Goal: Task Accomplishment & Management: Contribute content

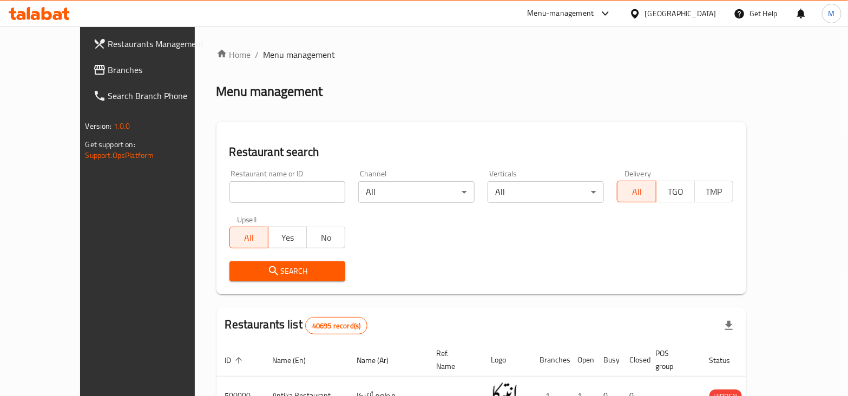
click at [272, 192] on input "search" at bounding box center [287, 192] width 116 height 22
paste input "692716"
type input "692716"
click button "Search" at bounding box center [287, 271] width 116 height 20
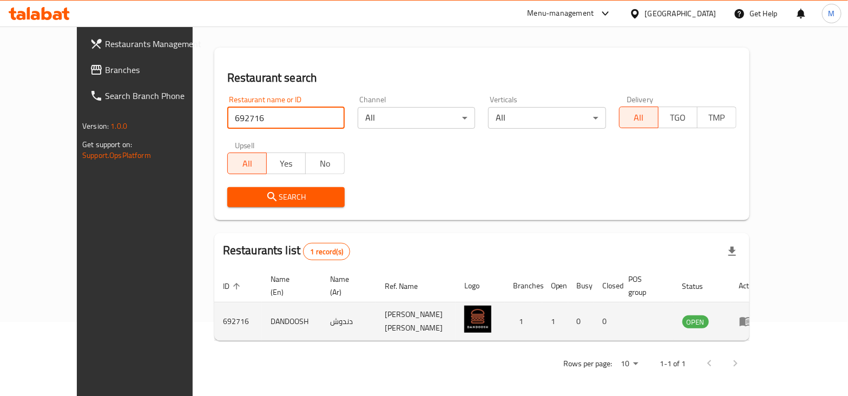
scroll to position [77, 0]
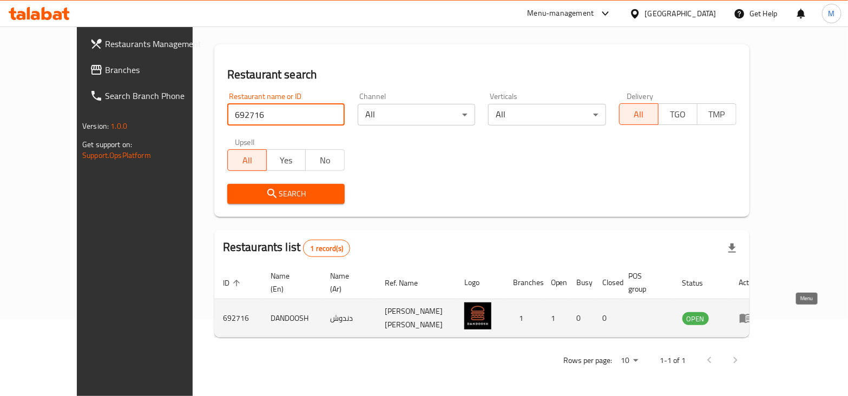
click at [752, 318] on icon "enhanced table" at bounding box center [746, 318] width 12 height 9
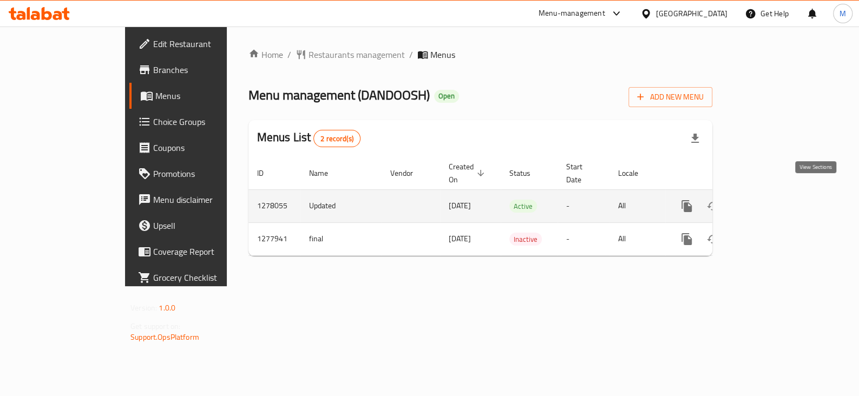
click at [778, 200] on link "enhanced table" at bounding box center [765, 206] width 26 height 26
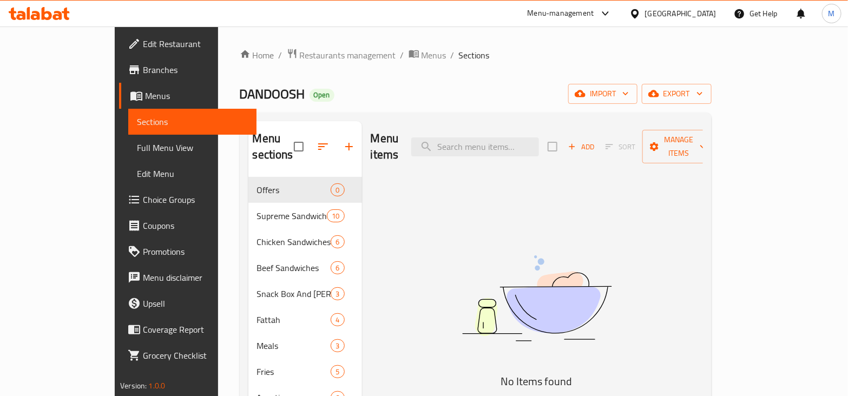
click at [445, 227] on img at bounding box center [536, 298] width 271 height 143
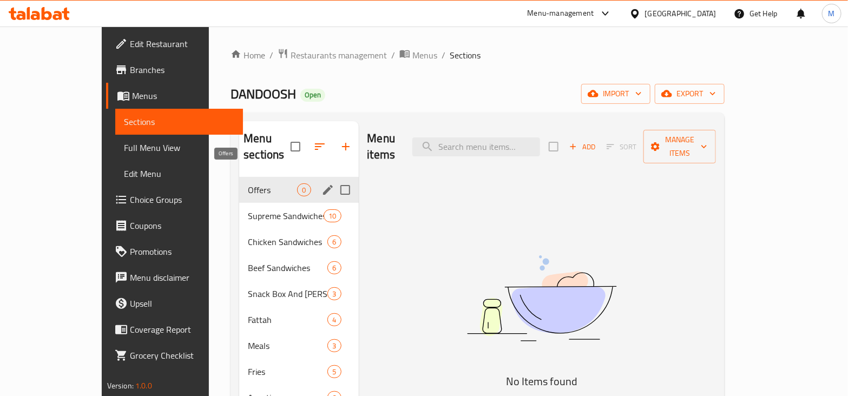
click at [256, 183] on span "Offers" at bounding box center [272, 189] width 49 height 13
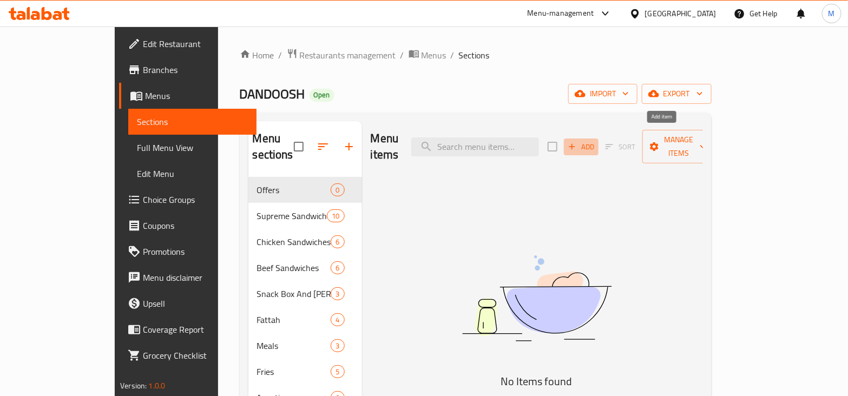
click at [596, 143] on span "Add" at bounding box center [580, 147] width 29 height 12
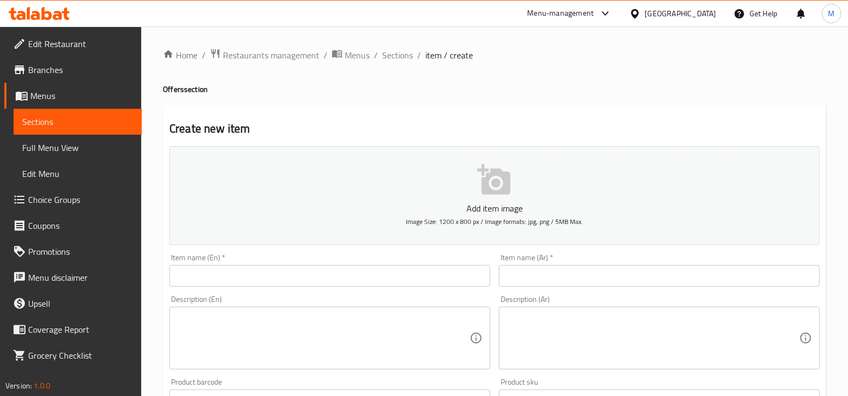
click at [321, 273] on input "text" at bounding box center [329, 276] width 321 height 22
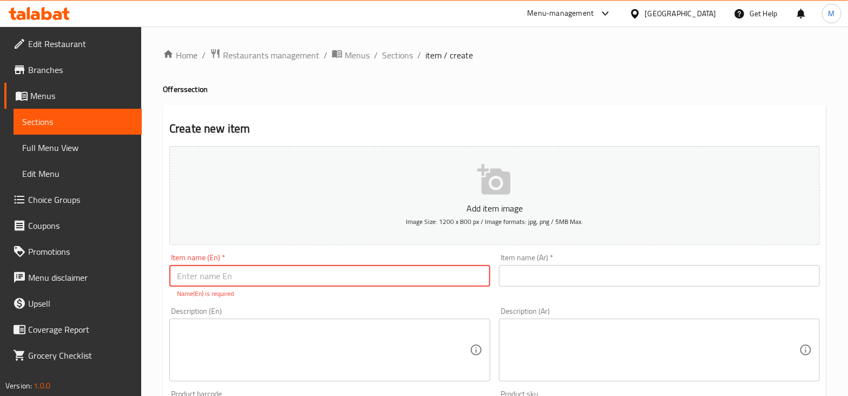
click at [220, 280] on input "text" at bounding box center [329, 276] width 321 height 22
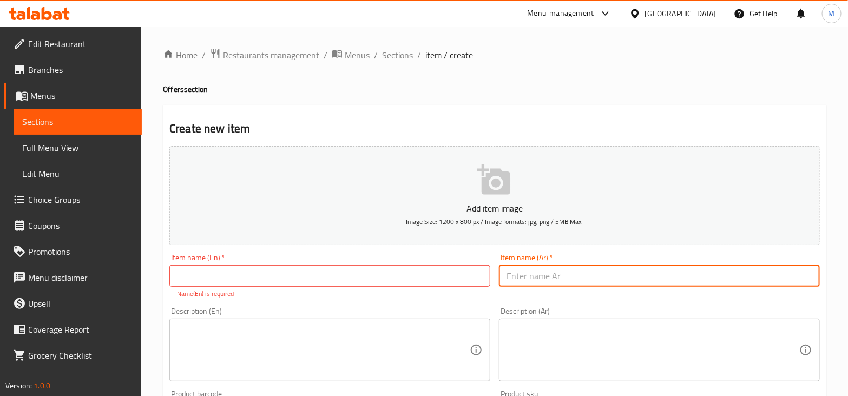
click at [519, 271] on input "text" at bounding box center [659, 276] width 321 height 22
paste input "عرض الديو"
type input "عرض الديو"
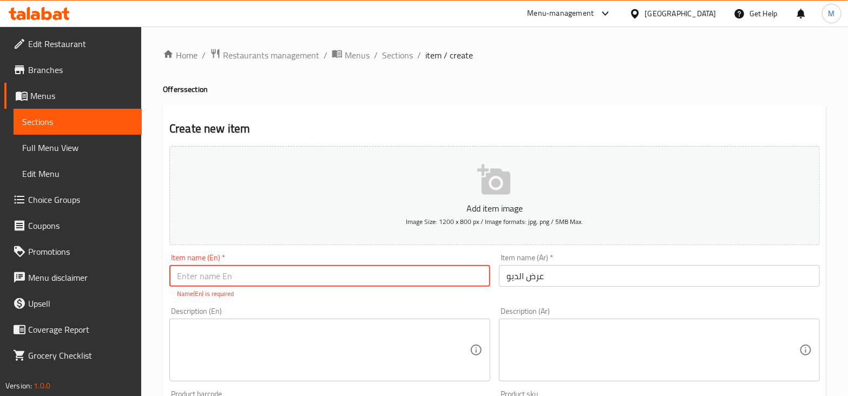
click at [315, 274] on input "text" at bounding box center [329, 276] width 321 height 22
click at [313, 273] on input "text" at bounding box center [329, 276] width 321 height 22
type input "o"
click at [322, 277] on input "text" at bounding box center [329, 276] width 321 height 22
type input "Eldeu offer"
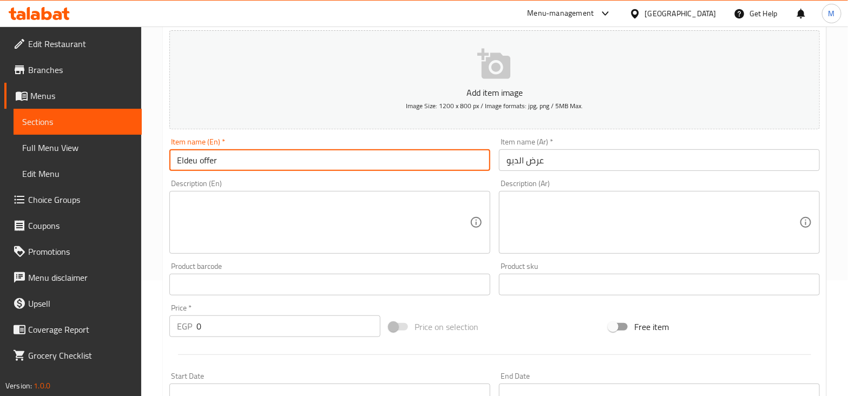
scroll to position [135, 0]
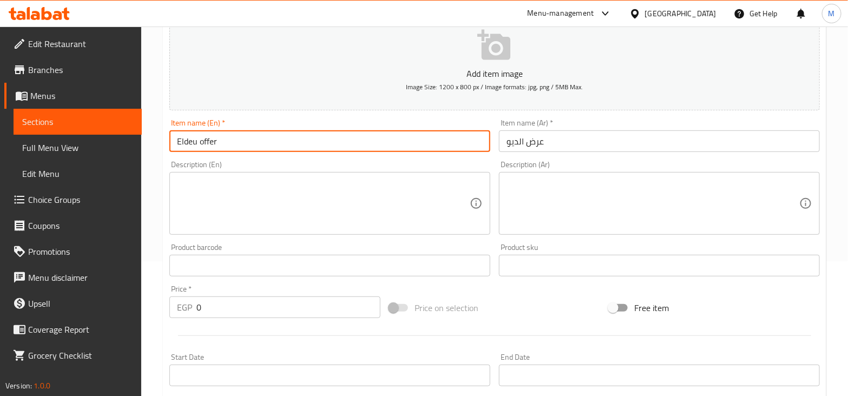
click at [268, 267] on input "text" at bounding box center [329, 266] width 321 height 22
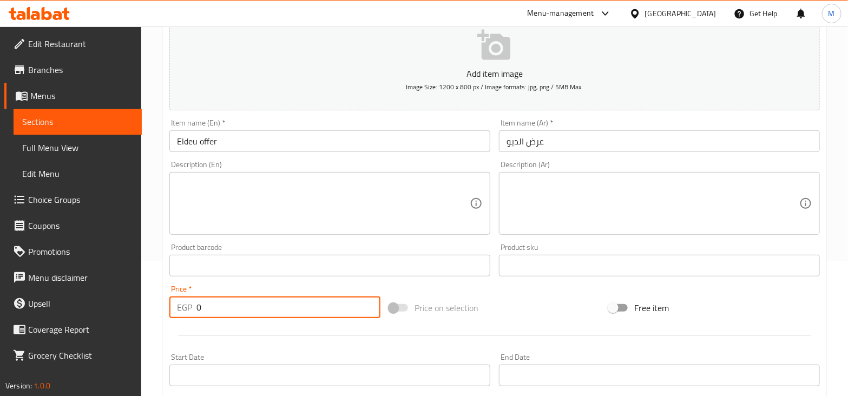
click at [272, 313] on input "0" at bounding box center [288, 308] width 184 height 22
type input "380"
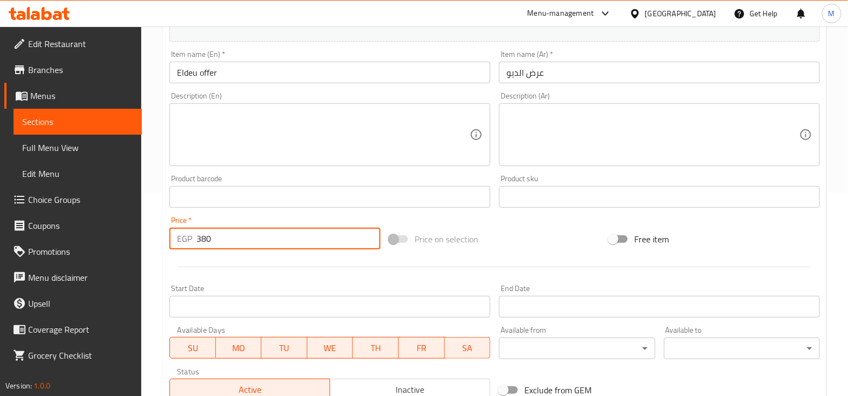
scroll to position [67, 0]
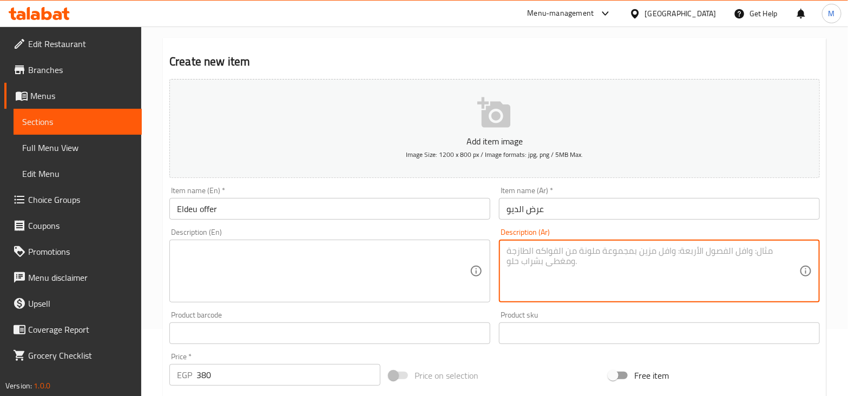
click at [549, 260] on textarea at bounding box center [652, 271] width 293 height 51
paste textarea "1 كلاسيك برجر + 1 تشيزي تشيكن + 2 باكت بطاطس + 2 ماكسي"
type textarea "1 كلاسيك برجر + 1 تشيزي تشيكن + 2 باكت بطاطس + 2 ماكسي"
click at [317, 247] on textarea at bounding box center [323, 271] width 293 height 51
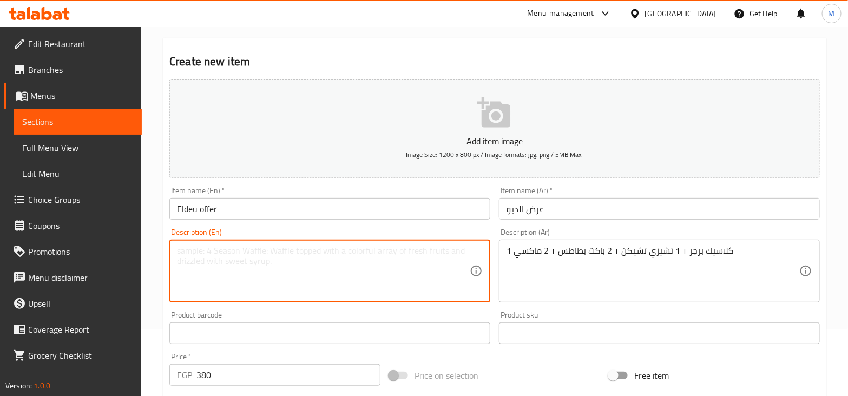
paste textarea "1 classic burger + 1 cheesy chicken + 2 packs of fries + 2 maxis"
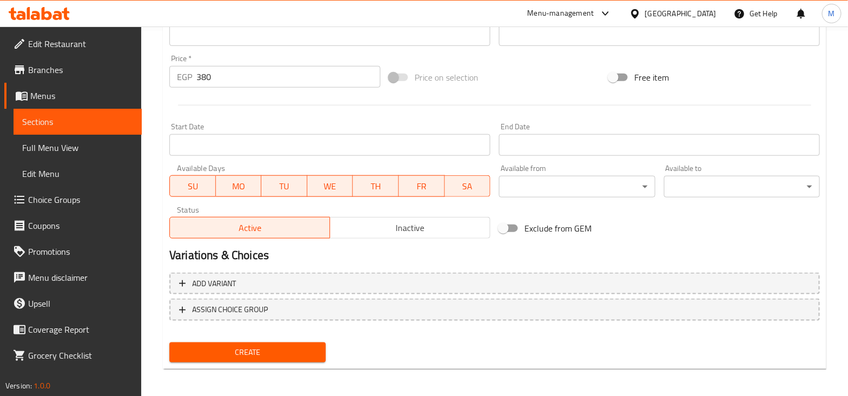
scroll to position [367, 0]
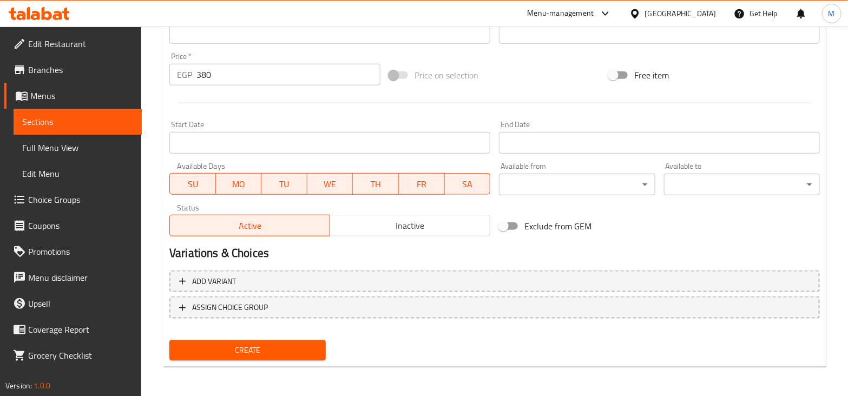
type textarea "1 classic burger + 1 cheesy chicken + 2 packs of fries + 2 maxis"
click at [243, 350] on span "Create" at bounding box center [247, 351] width 139 height 14
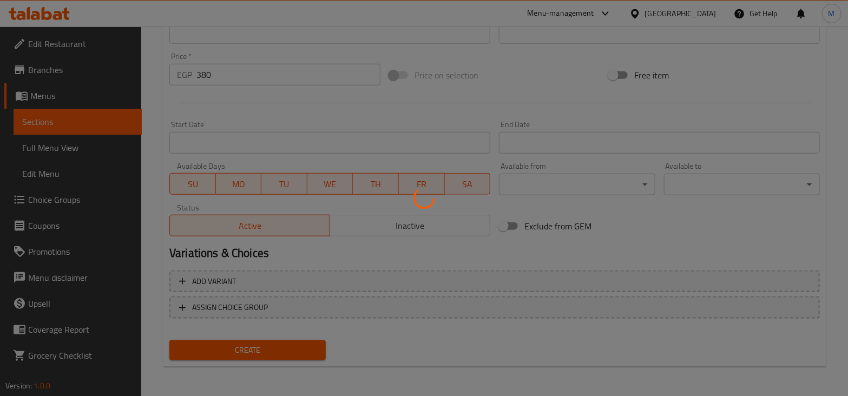
type input "0"
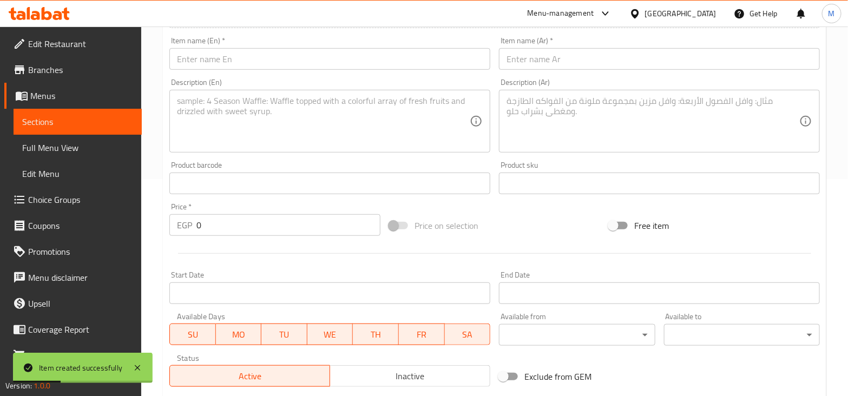
scroll to position [0, 0]
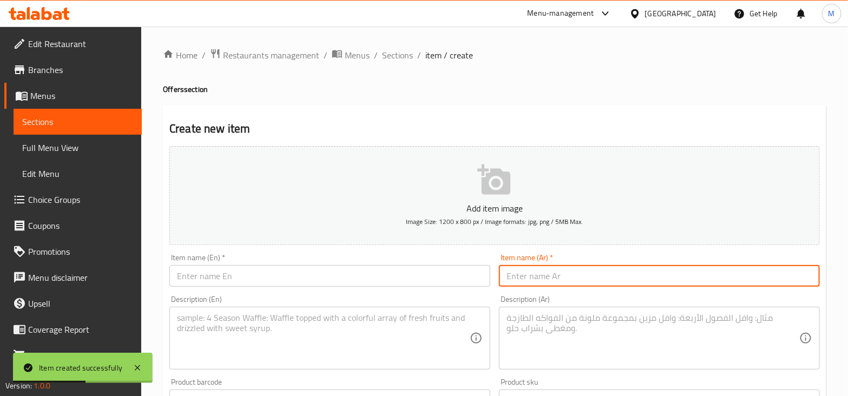
click at [561, 279] on input "text" at bounding box center [659, 276] width 321 height 22
paste input "عرض التريو"
type input "عرض التريو"
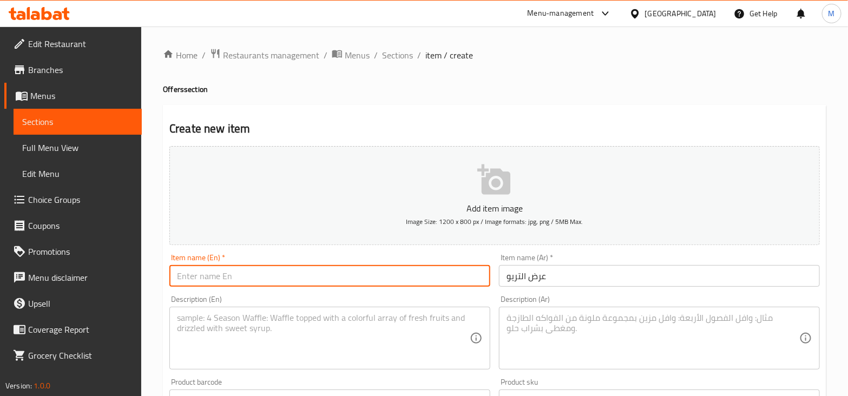
click at [399, 278] on input "text" at bounding box center [329, 276] width 321 height 22
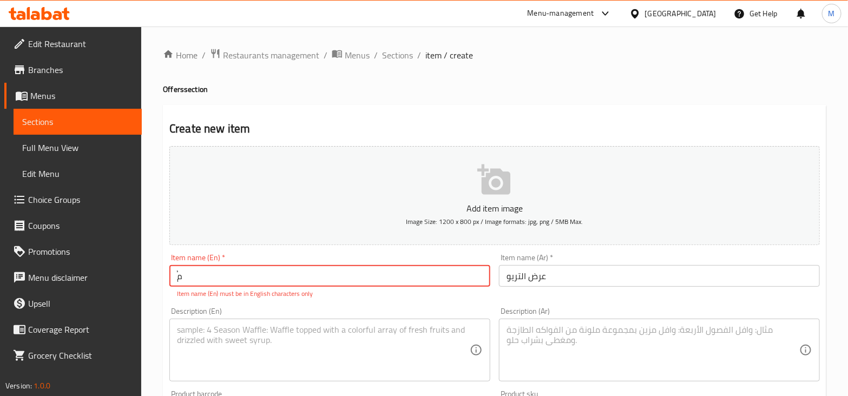
type input "ُ"
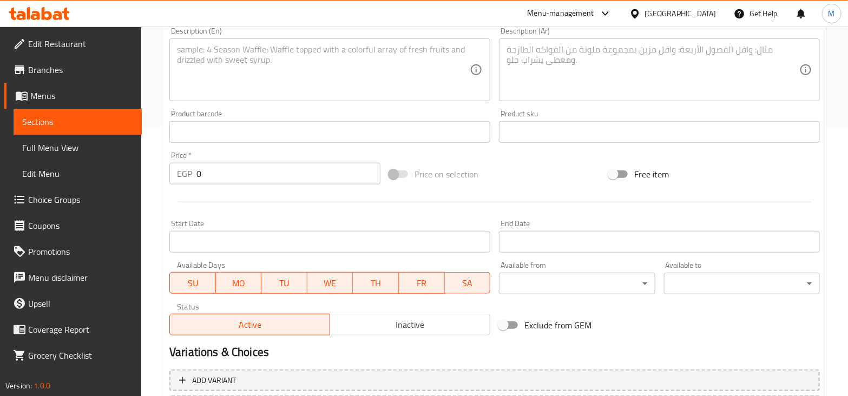
scroll to position [270, 0]
type input "Elterbo offer"
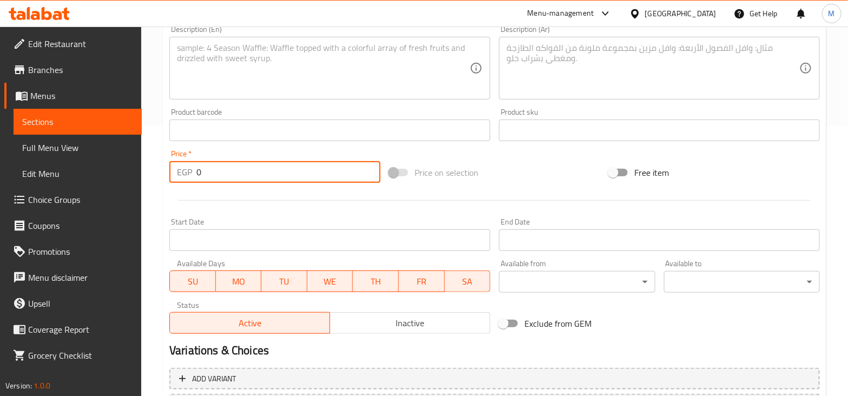
click at [240, 174] on input "0" at bounding box center [288, 172] width 184 height 22
type input "490"
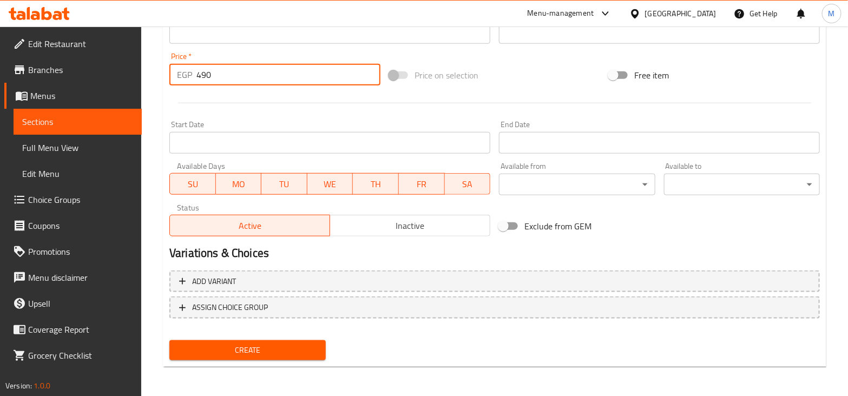
scroll to position [232, 0]
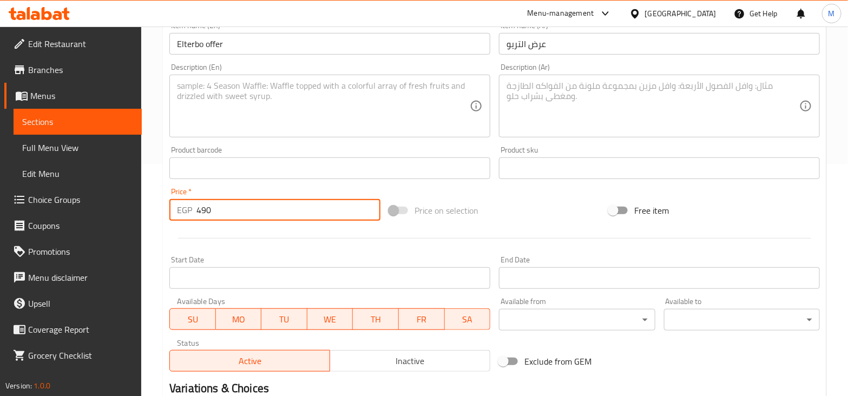
click at [576, 97] on textarea at bounding box center [652, 106] width 293 height 51
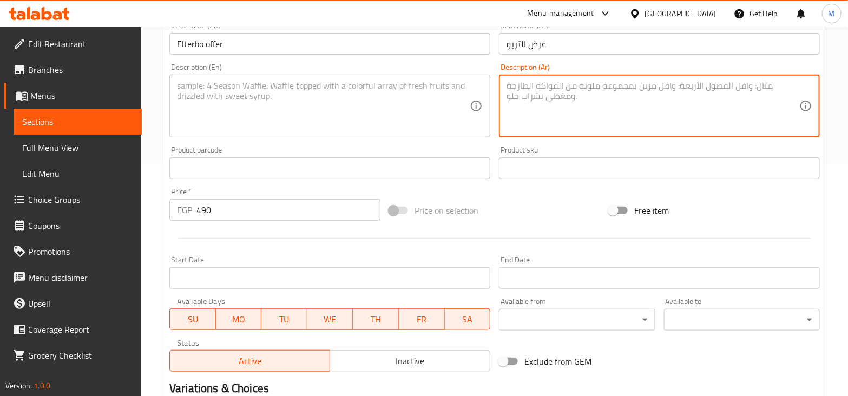
paste textarea "1 كلاسيك برجر +1 تشيزي تشيكن + 1 سموكي تشيكن + علبه بطاطس بالجبنه + لتر ماكسي"
type textarea "1 كلاسيك برجر +1 تشيزي تشيكن + 1 سموكي تشيكن + علبه بطاطس بالجبنه + لتر ماكسي"
click at [327, 117] on textarea at bounding box center [323, 106] width 293 height 51
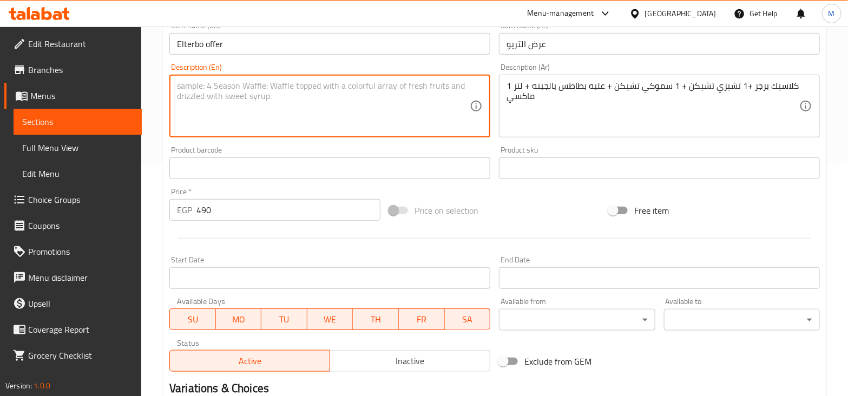
click at [327, 103] on textarea at bounding box center [323, 106] width 293 height 51
paste textarea "1 classic burger + 1 cheesy chicken + 1 smoky chicken + a box of cheese fries +…"
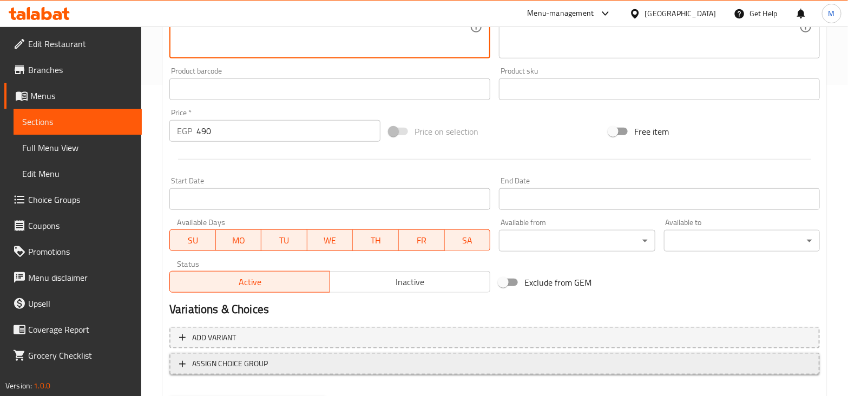
scroll to position [367, 0]
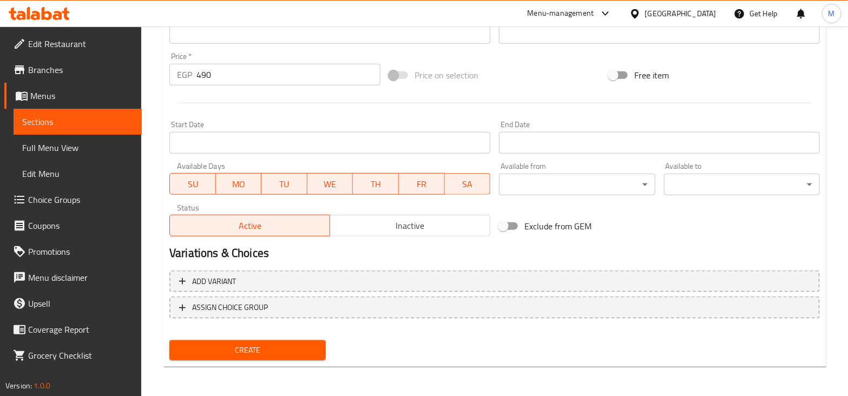
type textarea "1 classic burger + 1 cheesy chicken + 1 smoky chicken + a box of cheese fries +…"
click at [260, 344] on span "Create" at bounding box center [247, 351] width 139 height 14
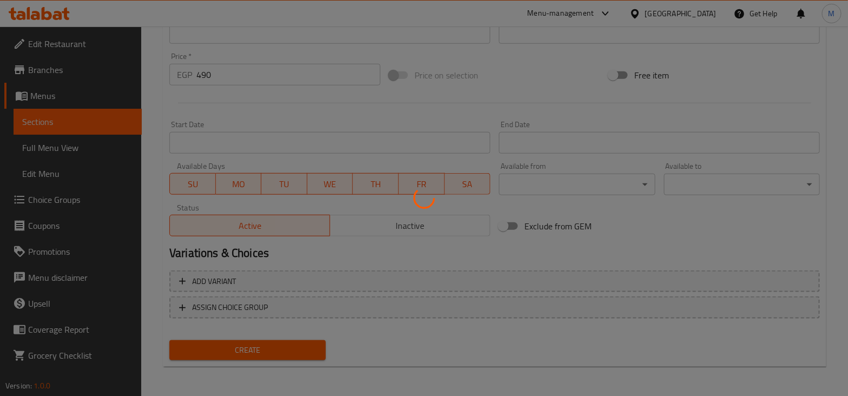
type input "0"
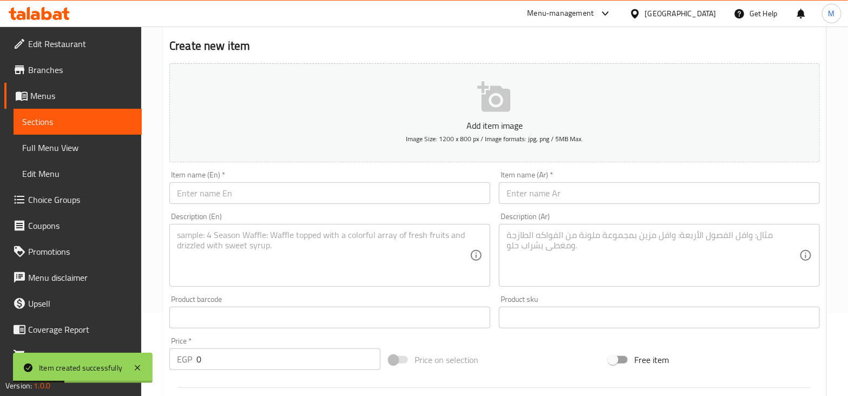
scroll to position [29, 0]
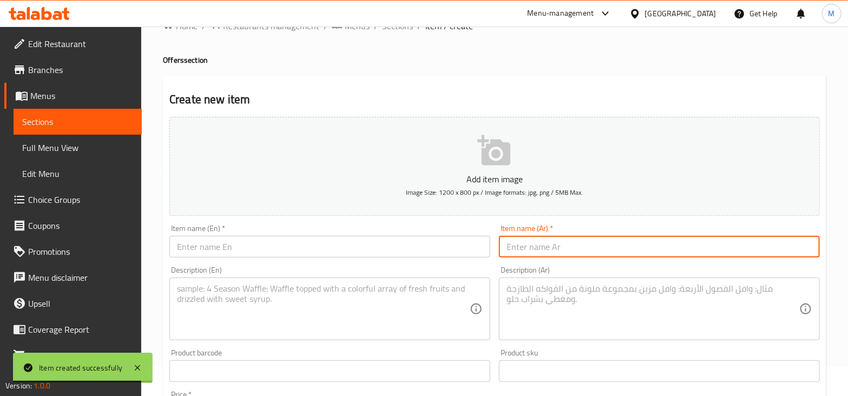
click at [569, 249] on input "text" at bounding box center [659, 247] width 321 height 22
paste input "عرض الكوادرو"
type input "عرض الكوادرو"
click at [414, 248] on input "text" at bounding box center [329, 247] width 321 height 22
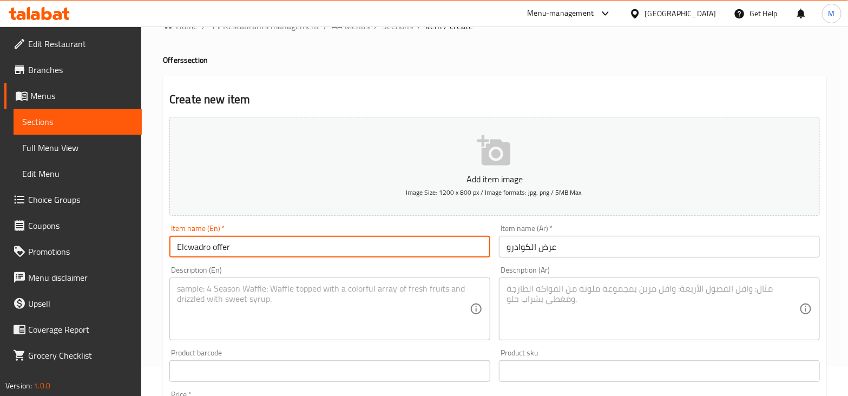
click at [191, 247] on input "Elcwadro offer" at bounding box center [329, 247] width 321 height 22
click at [183, 247] on input "Elcwadro offer" at bounding box center [329, 247] width 321 height 22
type input "Elqwadro offer"
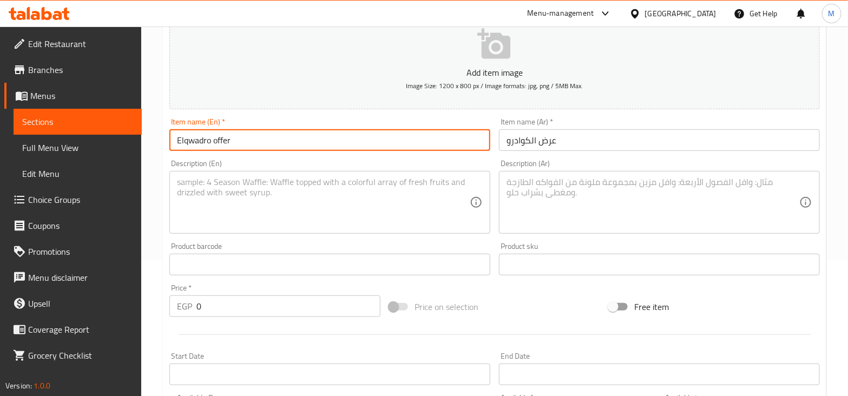
scroll to position [300, 0]
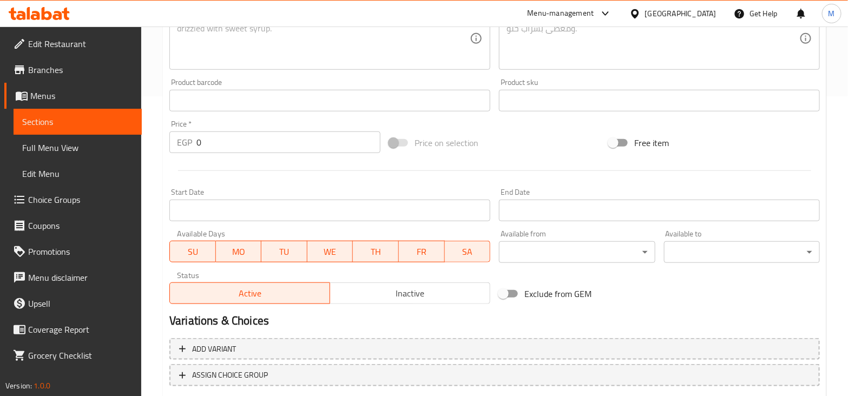
click at [229, 131] on input "0" at bounding box center [288, 142] width 184 height 22
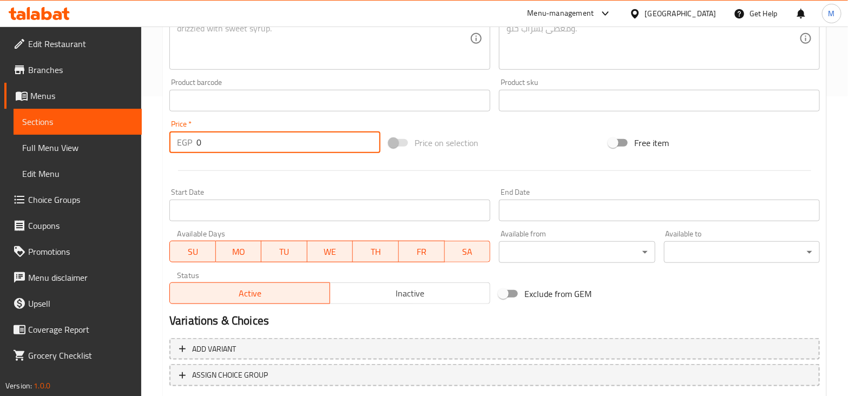
click at [232, 142] on input "0" at bounding box center [288, 142] width 184 height 22
type input "720"
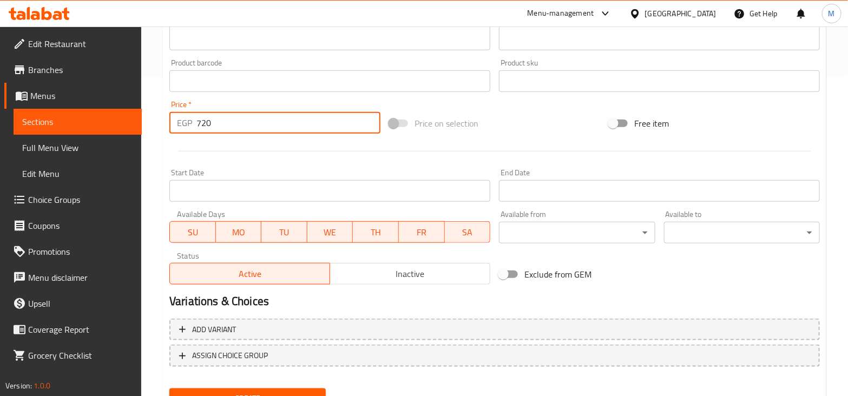
scroll to position [232, 0]
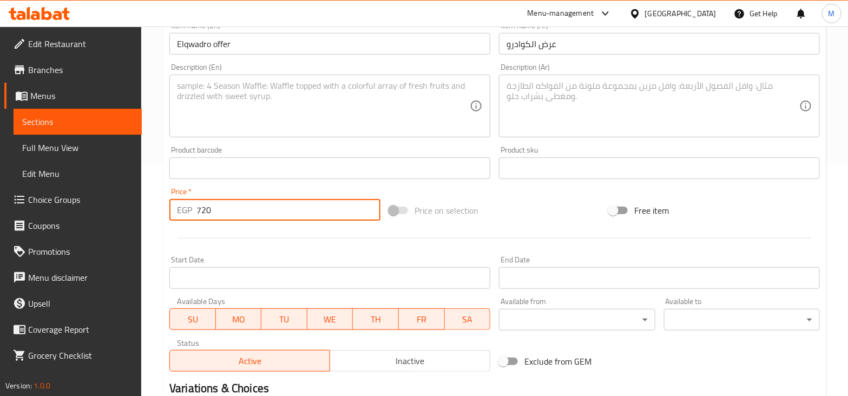
click at [543, 112] on textarea at bounding box center [652, 106] width 293 height 51
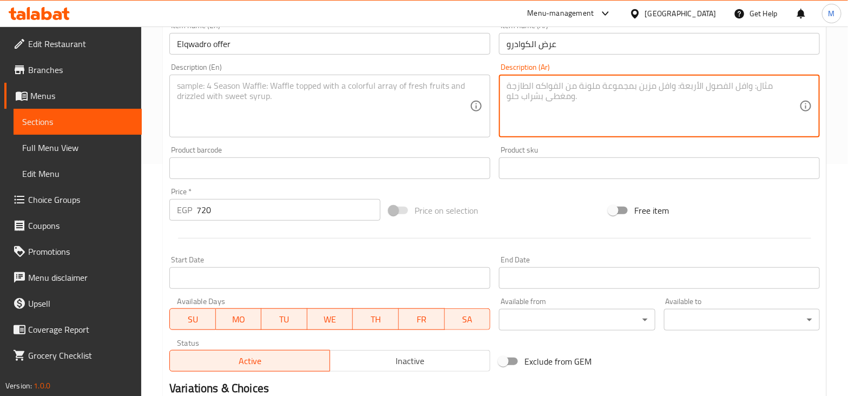
paste textarea "1 كلاسيك برجر + 1 كاوبوي برجر + 1 تشيزي تشيكن +1 سموكي تشيكن + 2 عليه بطاطس بال…"
type textarea "1 كلاسيك برجر + 1 كاوبوي برجر + 1 تشيزي تشيكن +1 سموكي تشيكن + 2 عليه بطاطس بال…"
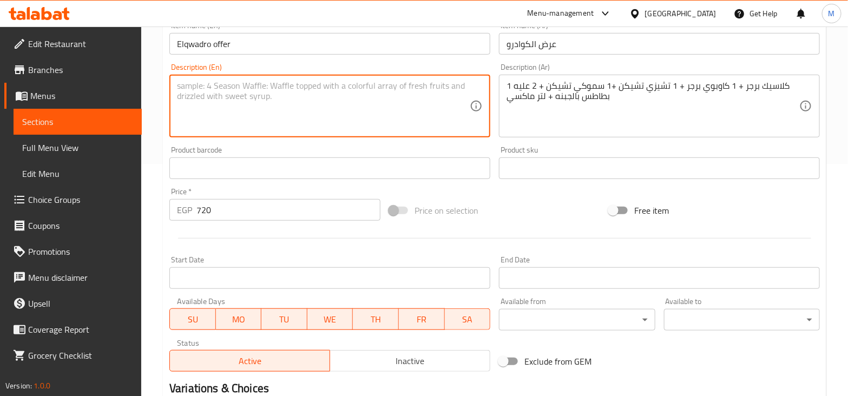
click at [365, 100] on textarea at bounding box center [323, 106] width 293 height 51
paste textarea "1 Classic Burger + 1 Cowboy Burger + 1 Cheesy Chicken + 1 Smoky Chicken + 2 por…"
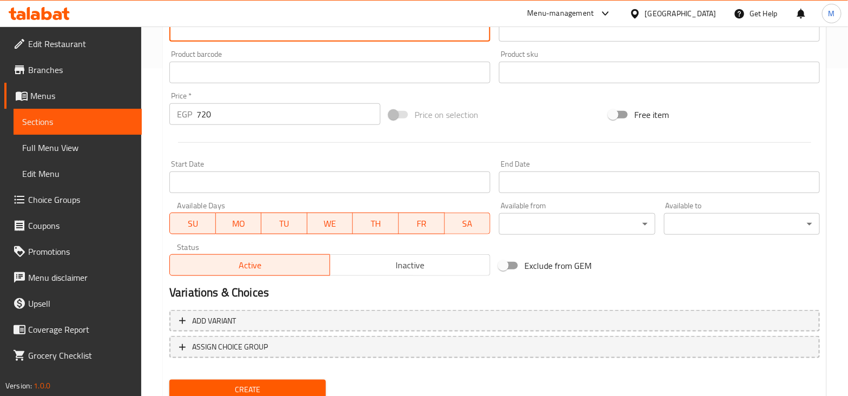
scroll to position [367, 0]
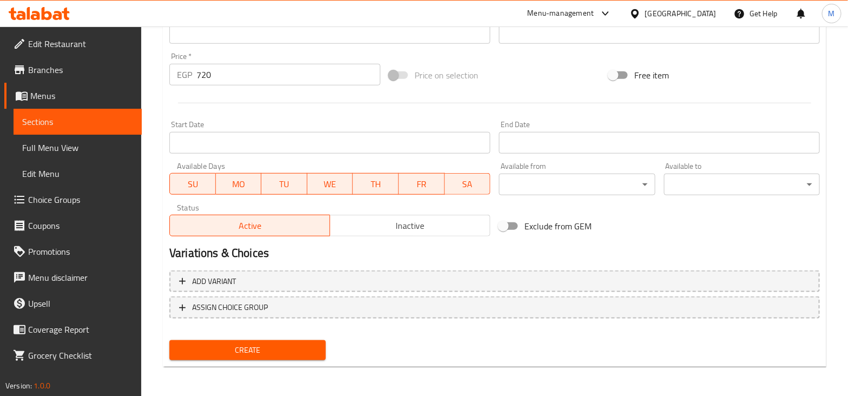
type textarea "1 Classic Burger + 1 Cowboy Burger + 1 Cheesy Chicken + 1 Smoky Chicken + 2 por…"
click at [273, 348] on span "Create" at bounding box center [247, 351] width 139 height 14
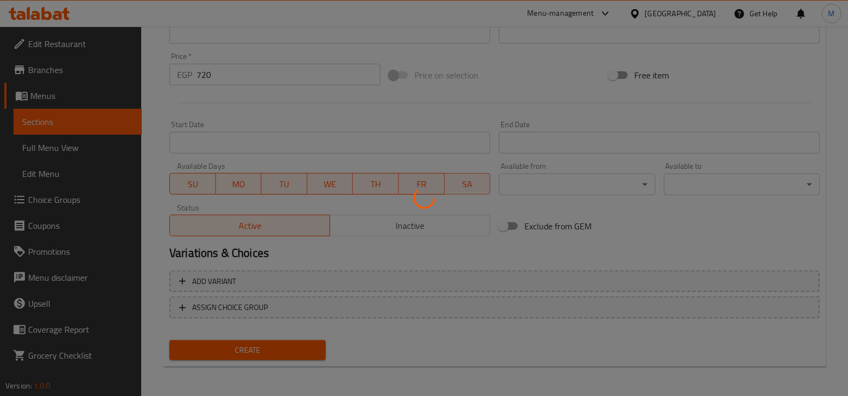
type input "0"
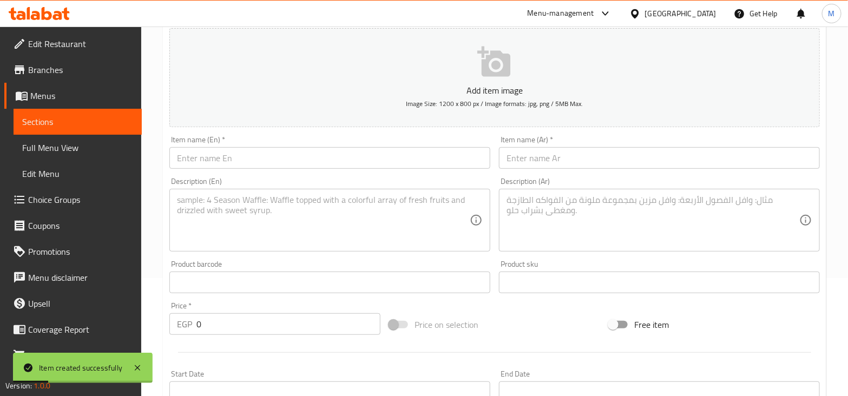
scroll to position [97, 0]
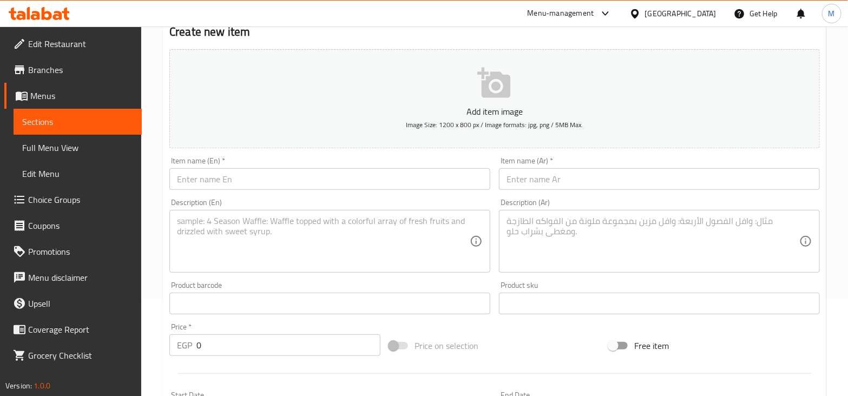
click at [311, 183] on input "text" at bounding box center [329, 179] width 321 height 22
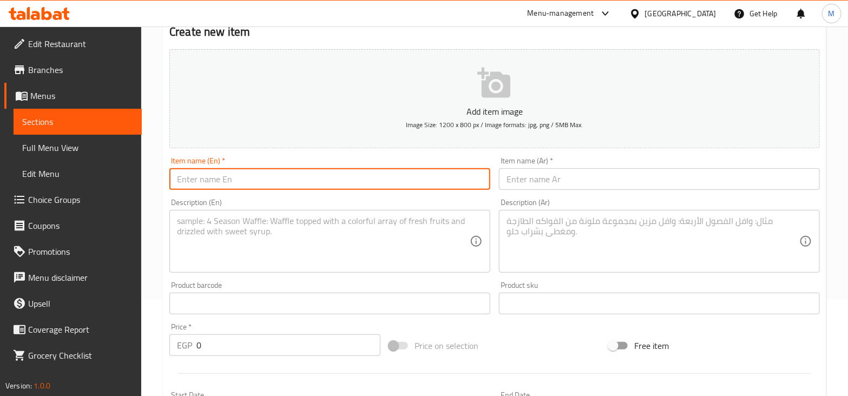
click at [504, 172] on input "text" at bounding box center [659, 179] width 321 height 22
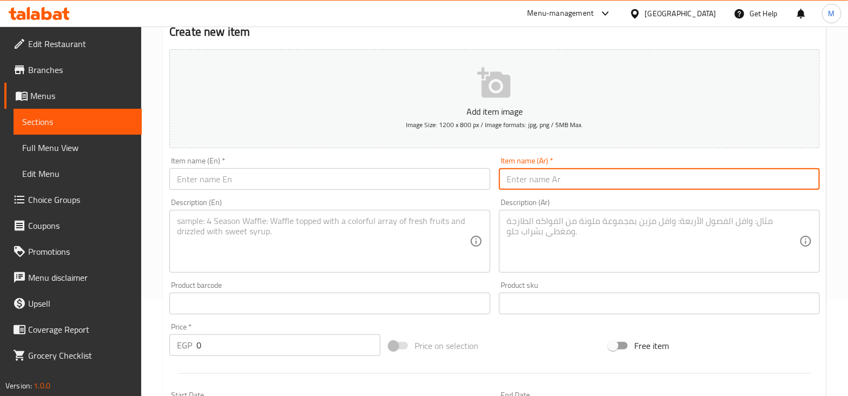
click at [519, 185] on input "text" at bounding box center [659, 179] width 321 height 22
paste input "عرض السوبر ميكس"
type input "عرض السوبر ميكس"
click at [423, 183] on input "text" at bounding box center [329, 179] width 321 height 22
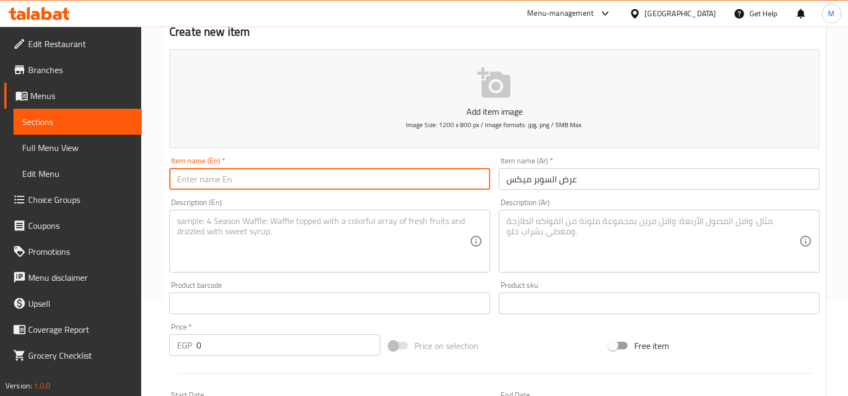
click at [382, 176] on input "text" at bounding box center [329, 179] width 321 height 22
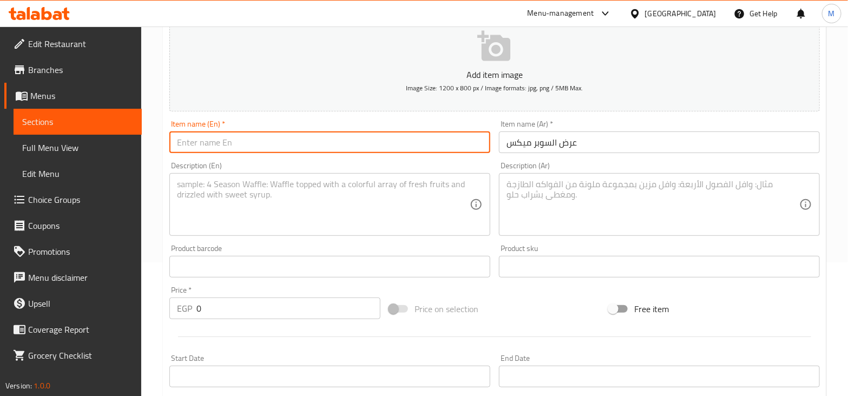
scroll to position [164, 0]
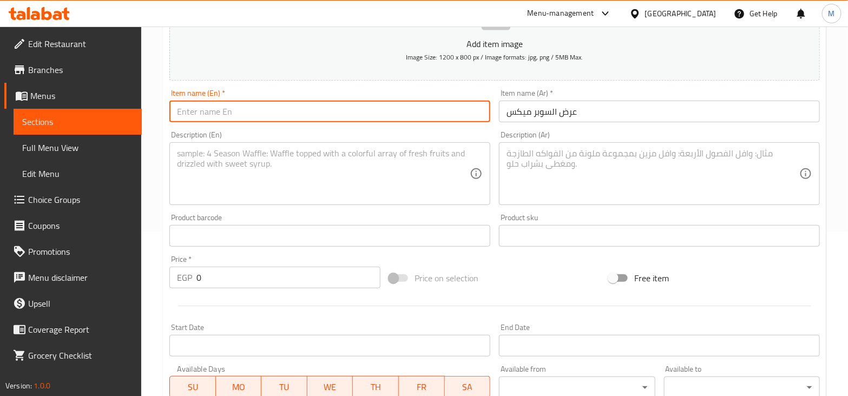
click at [411, 115] on input "text" at bounding box center [329, 112] width 321 height 22
click at [311, 115] on input "text" at bounding box center [329, 112] width 321 height 22
click at [348, 117] on input "text" at bounding box center [329, 112] width 321 height 22
paste input "Super Mix"
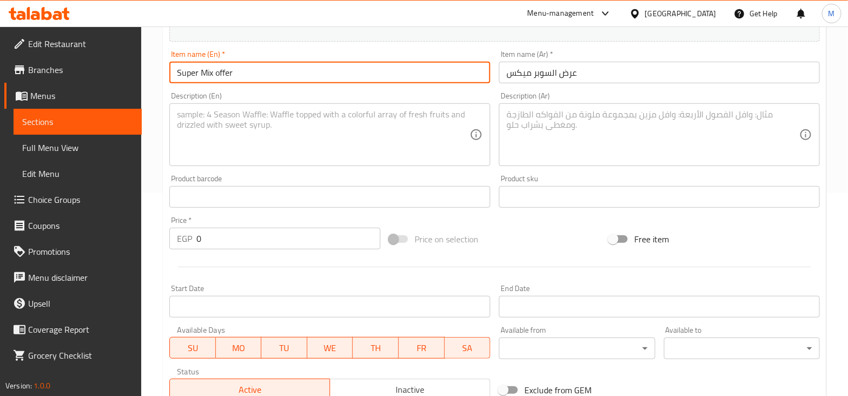
scroll to position [232, 0]
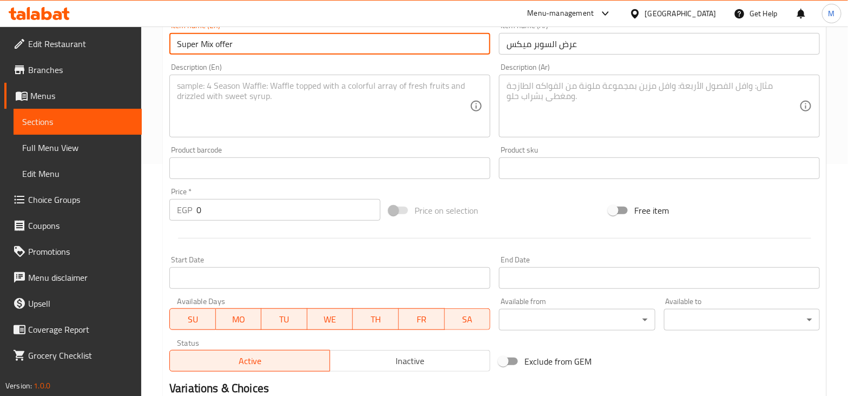
type input "Super Mix offer"
click at [238, 212] on input "0" at bounding box center [288, 210] width 184 height 22
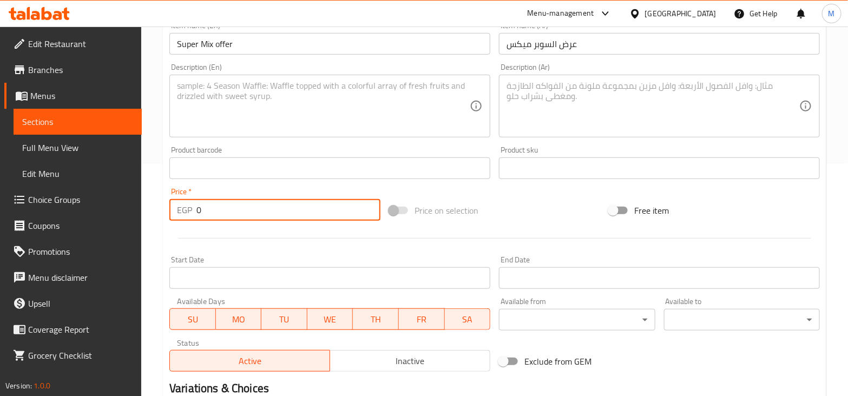
click at [238, 212] on input "0" at bounding box center [288, 210] width 184 height 22
type input "220"
click at [641, 87] on textarea at bounding box center [652, 106] width 293 height 51
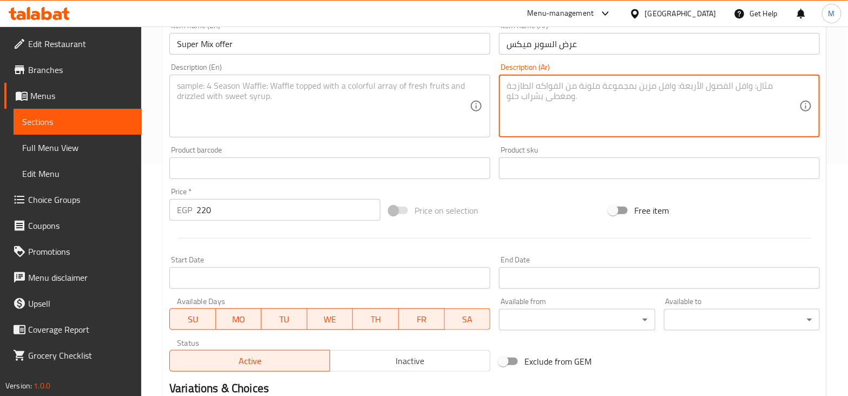
paste textarea "1 كلاسيك سوبريم + 1 فاهيتا + 1 كولسلو + 1 ماكسي"
type textarea "1 كلاسيك سوبريم + 1 فاهيتا + 1 كولسلو + 1 ماكسي"
click at [327, 101] on textarea at bounding box center [323, 106] width 293 height 51
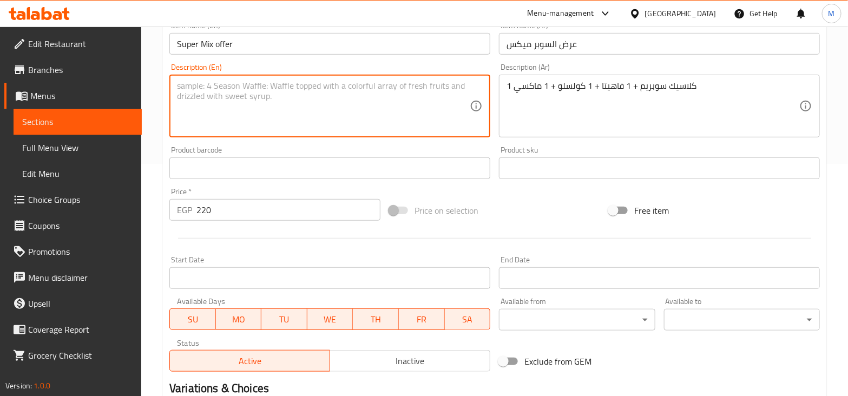
paste textarea "1 Classic Supreme + 1 Fajita + 1 Coleslaw + 1 Maxi"
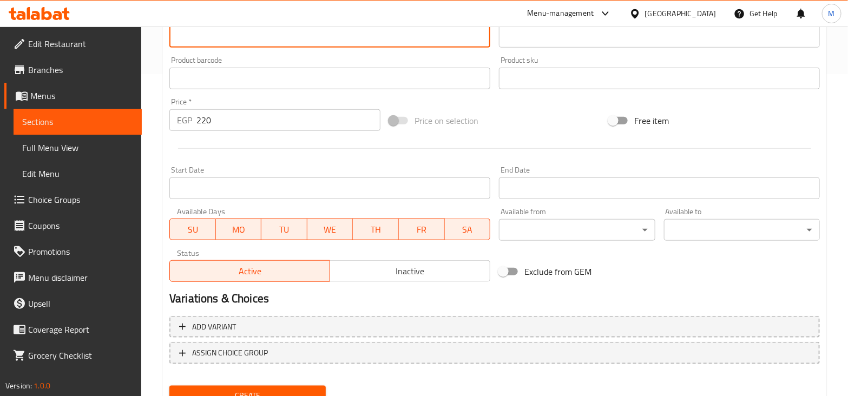
scroll to position [367, 0]
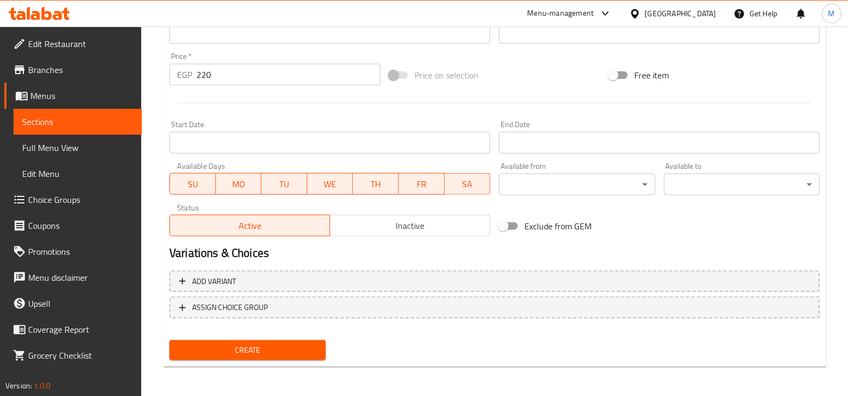
type textarea "1 Classic Supreme + 1 Fajita + 1 Coleslaw + 1 Maxi"
click at [262, 348] on span "Create" at bounding box center [247, 351] width 139 height 14
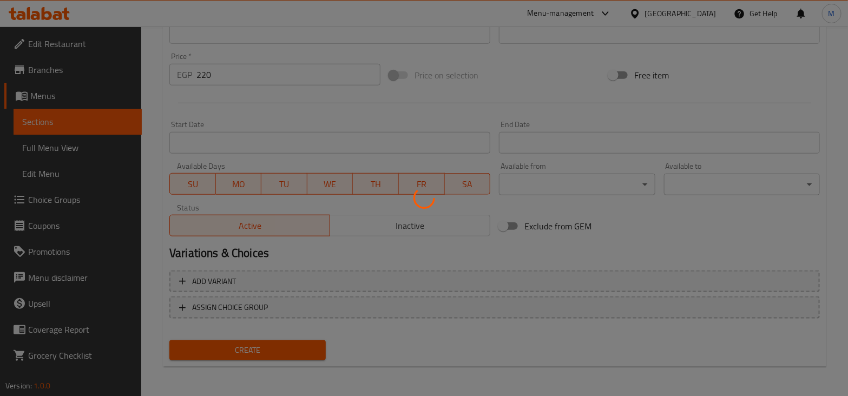
type input "0"
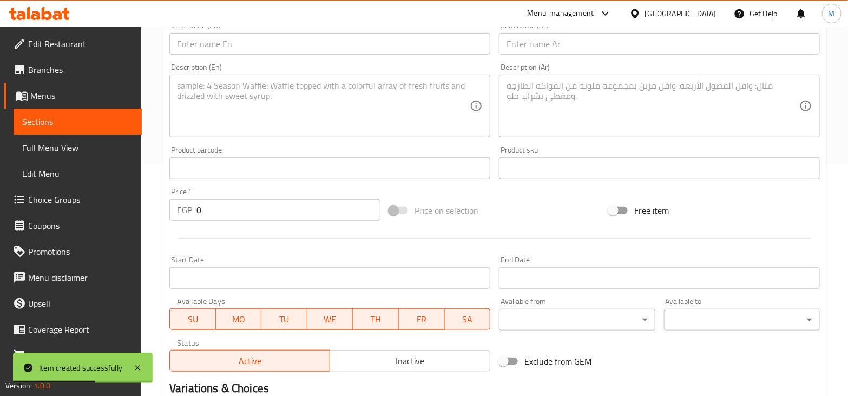
scroll to position [164, 0]
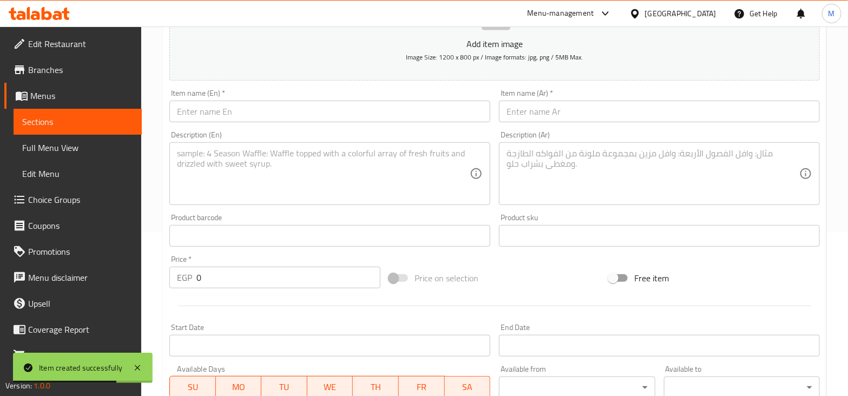
click at [216, 285] on input "0" at bounding box center [288, 278] width 184 height 22
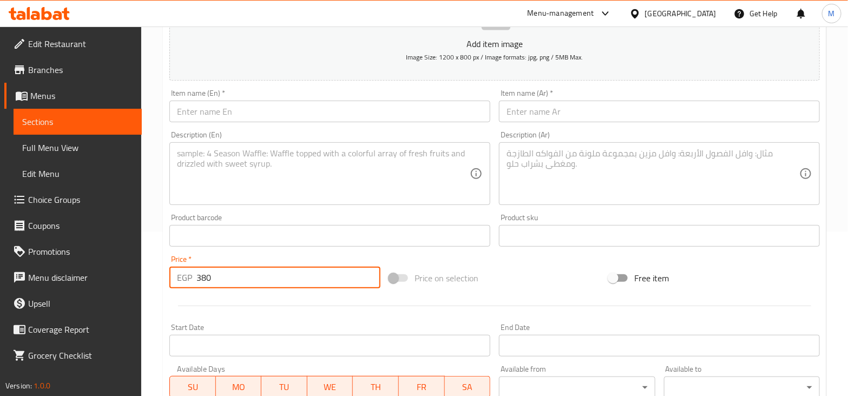
type input "380"
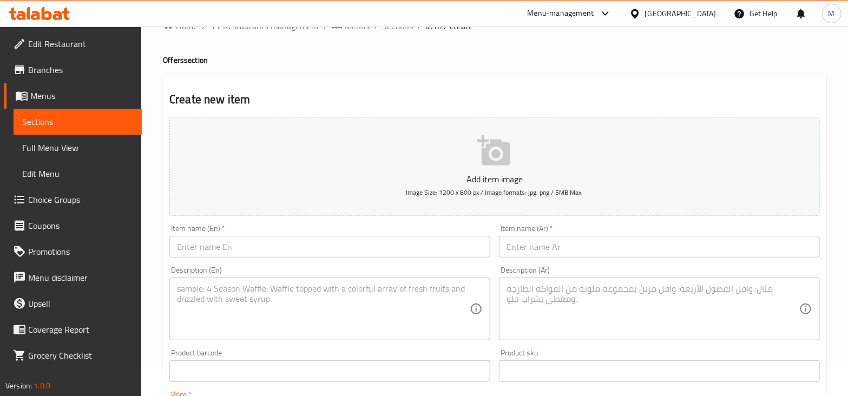
scroll to position [10, 0]
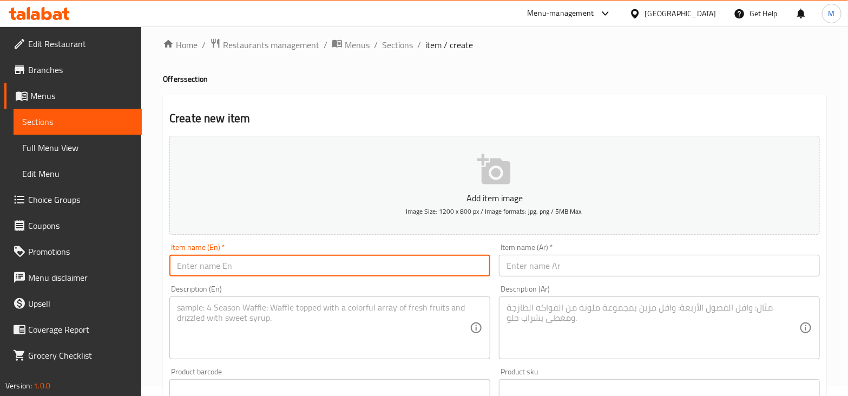
click at [282, 253] on div "Item name (En)   * Item name (En) *" at bounding box center [329, 259] width 321 height 33
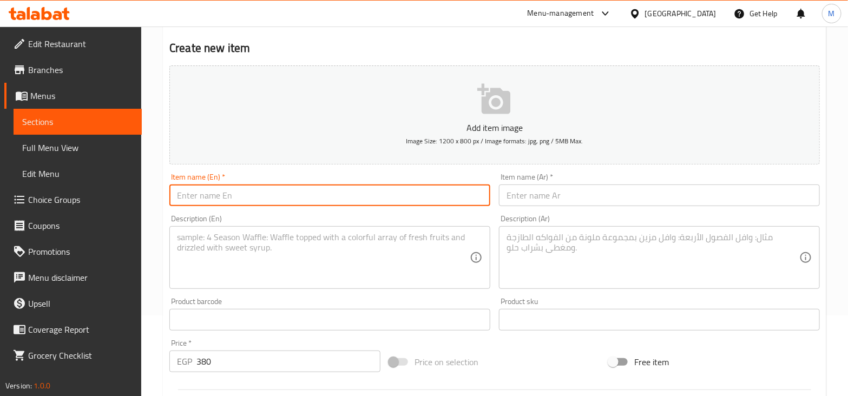
scroll to position [67, 0]
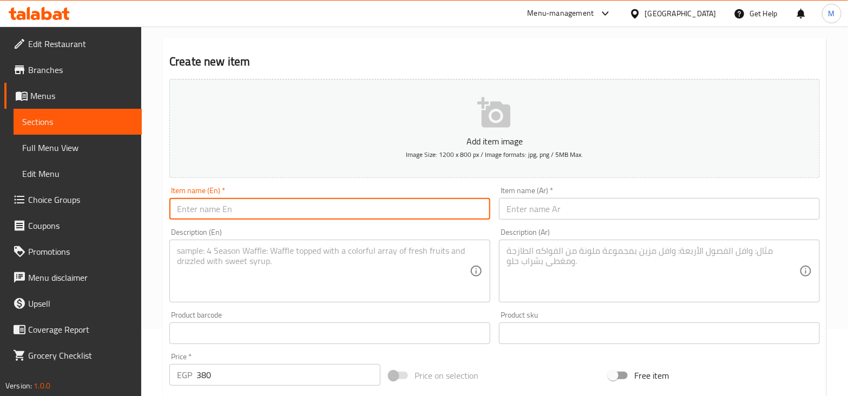
click at [623, 213] on input "text" at bounding box center [659, 209] width 321 height 22
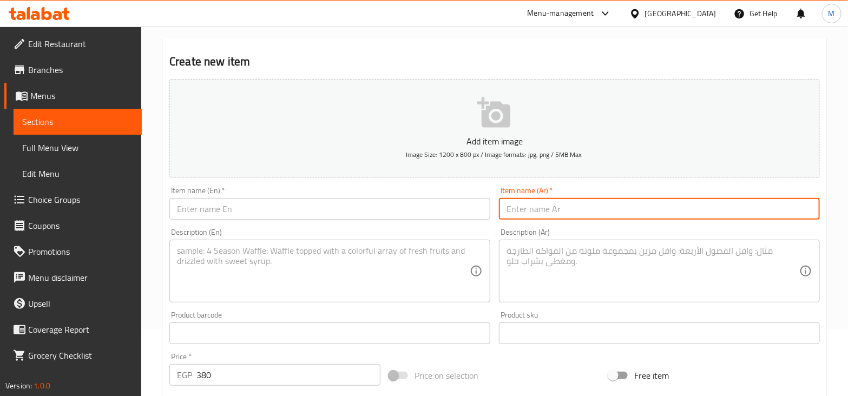
paste input "عرض الفته ميكس"
type input "عرض الفته ميكس"
click at [321, 202] on input "text" at bounding box center [329, 209] width 321 height 22
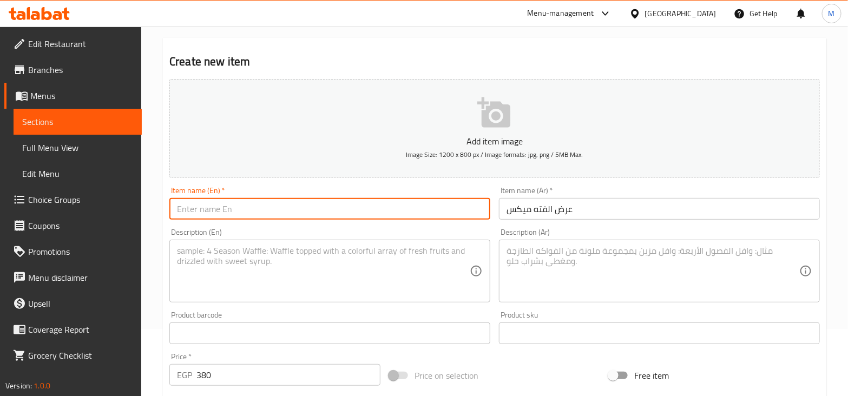
paste input "Mixed dish"
click at [212, 201] on input "Mixed dish offer" at bounding box center [329, 209] width 321 height 22
type input "Mixed dish offer"
click at [629, 282] on textarea at bounding box center [652, 271] width 293 height 51
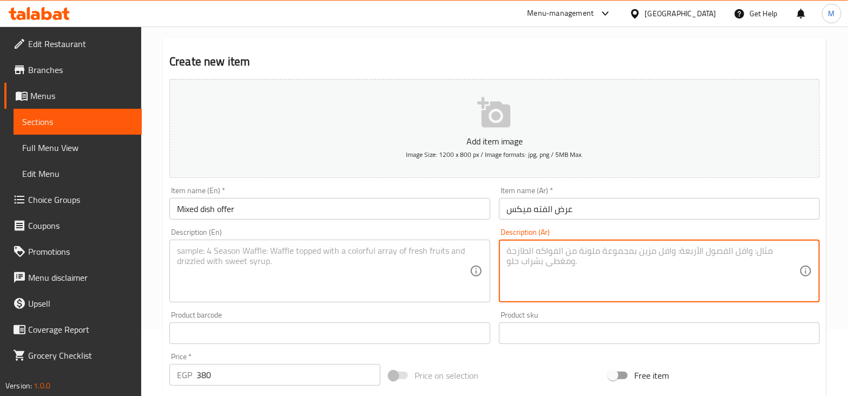
paste textarea "1 فته فاهيتا + 1 فته كريسبي + 2 كولسلو + 2 ماكسي"
type textarea "1 فته فاهيتا + 1 فته كريسبي + 2 كولسلو + 2 ماكسي"
click at [338, 244] on div "Description (En)" at bounding box center [329, 271] width 321 height 63
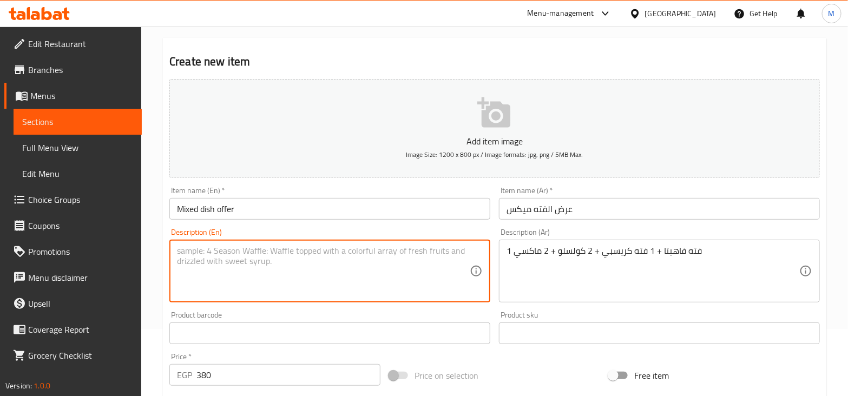
click at [335, 248] on textarea at bounding box center [323, 271] width 293 height 51
paste textarea "1 Fajita Fajita + 1 Crispy Fajita + 2 Coleslaw + 2 Maxi"
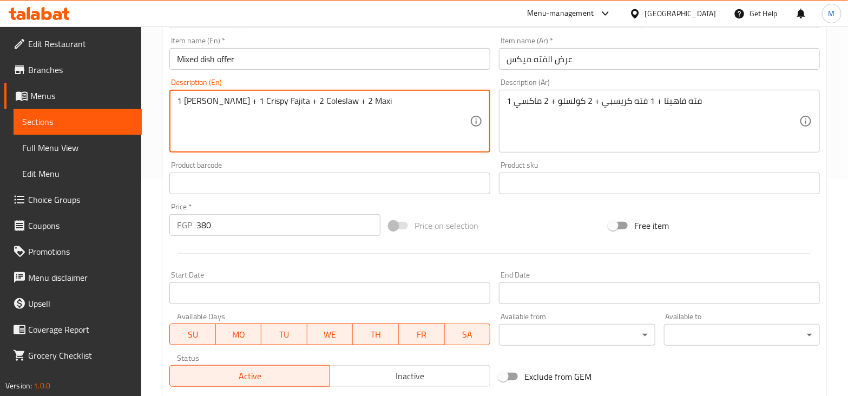
scroll to position [270, 0]
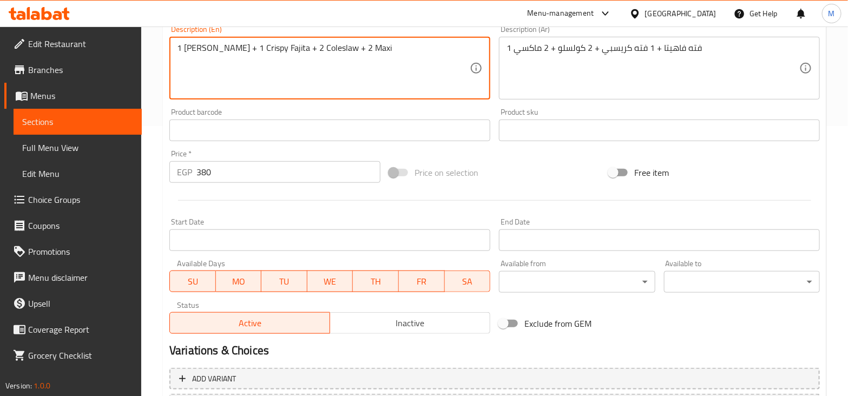
type textarea "1 Fajita Fajita + 1 Crispy Fajita + 2 Coleslaw + 2 Maxi"
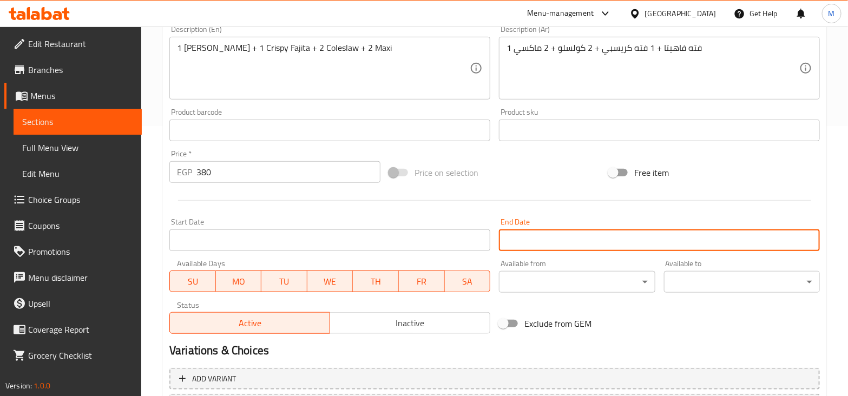
click at [623, 243] on input "Start Date" at bounding box center [659, 240] width 321 height 22
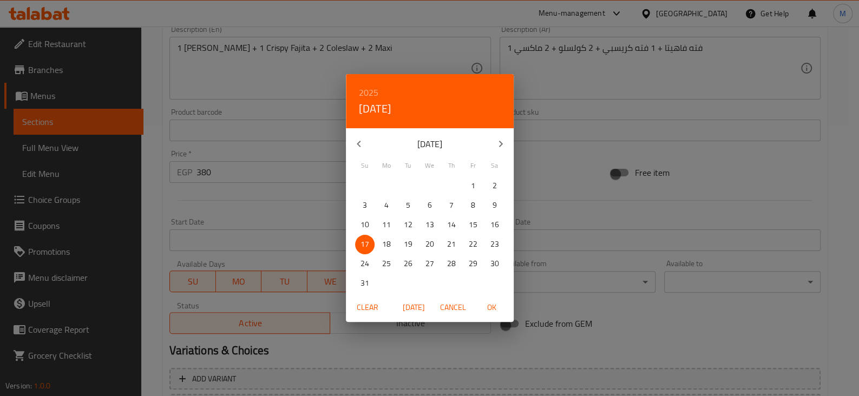
click at [656, 212] on div "2025 Sun, Aug 17 August 2025 Su Mo Tu We Th Fr Sa 27 28 29 30 31 1 2 3 4 5 6 7 …" at bounding box center [429, 198] width 859 height 396
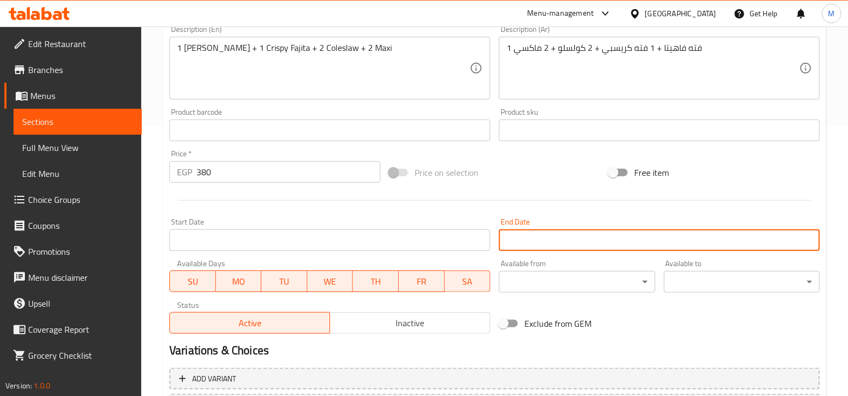
click at [640, 127] on input "text" at bounding box center [659, 131] width 321 height 22
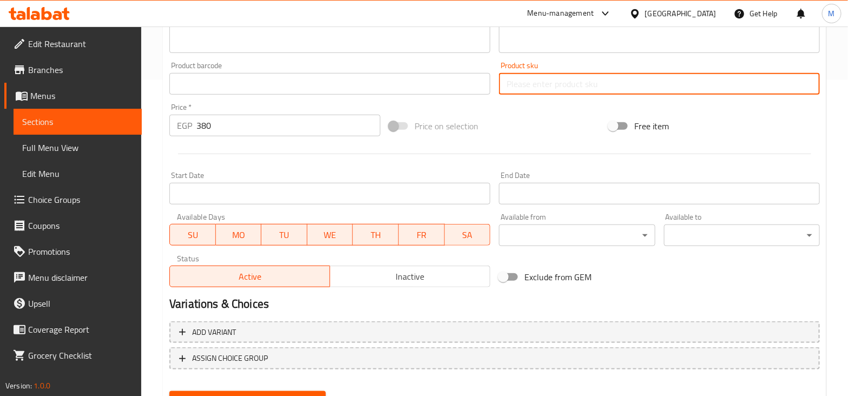
scroll to position [338, 0]
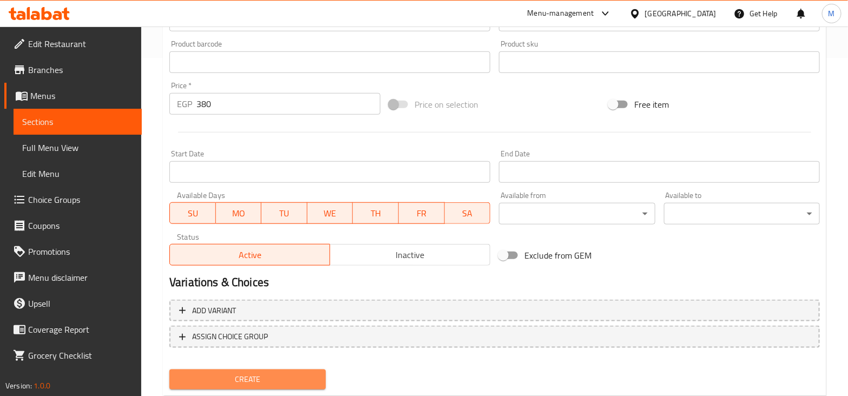
click at [271, 376] on span "Create" at bounding box center [247, 380] width 139 height 14
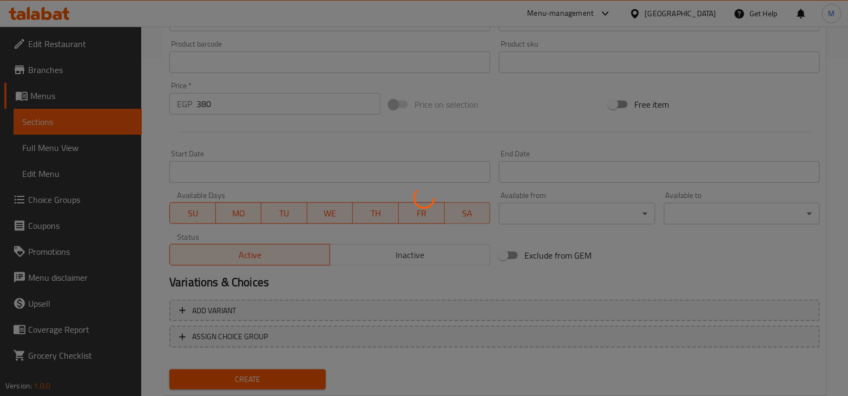
type input "0"
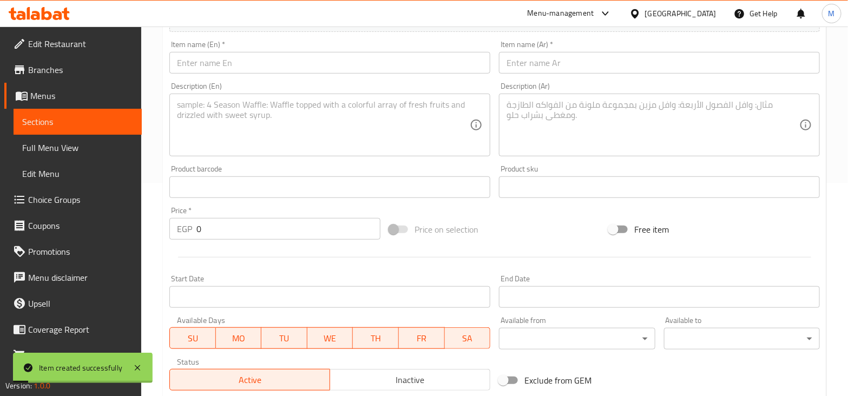
scroll to position [67, 0]
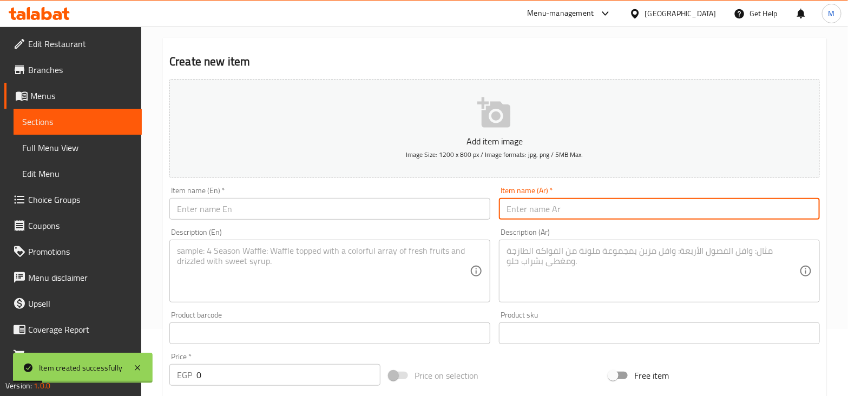
click at [572, 214] on input "text" at bounding box center [659, 209] width 321 height 22
paste input "عرض اللايت"
type input "عرض اللايت"
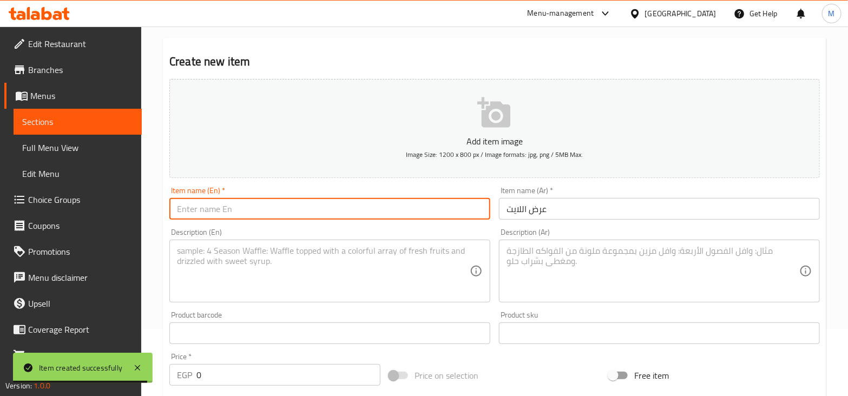
click at [360, 208] on input "text" at bounding box center [329, 209] width 321 height 22
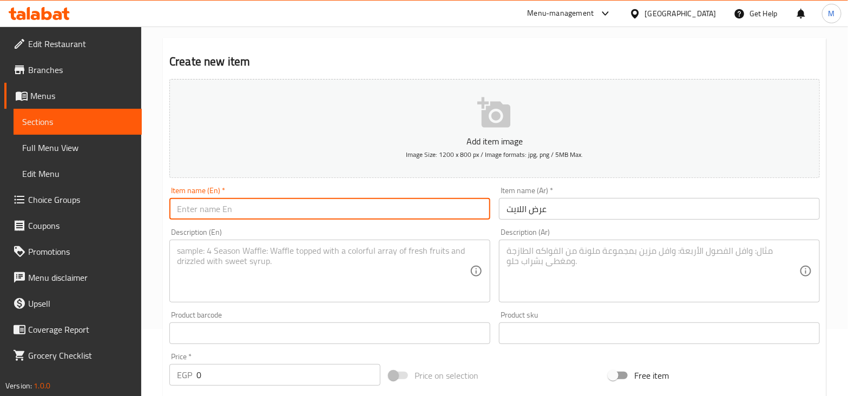
paste input "Light"
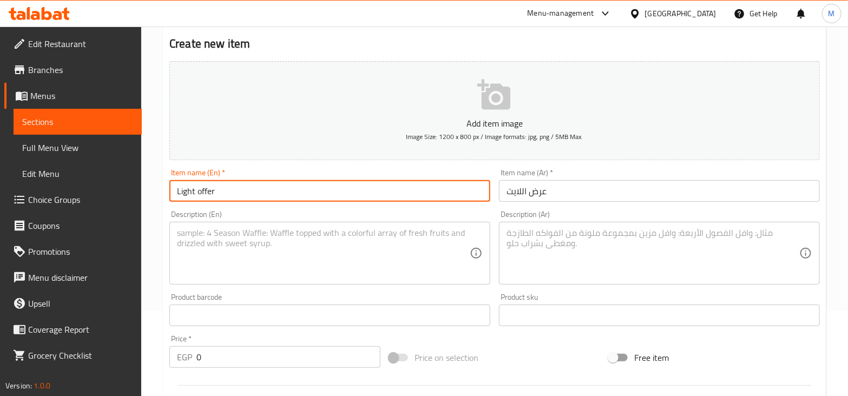
scroll to position [203, 0]
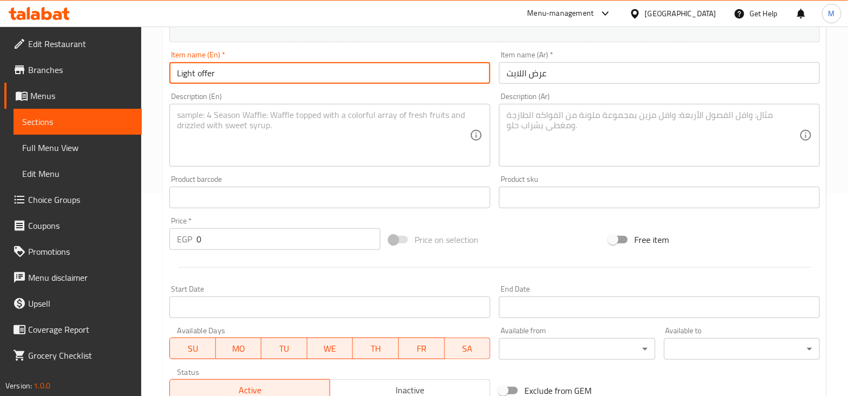
type input "Light offer"
click at [587, 142] on textarea at bounding box center [652, 135] width 293 height 51
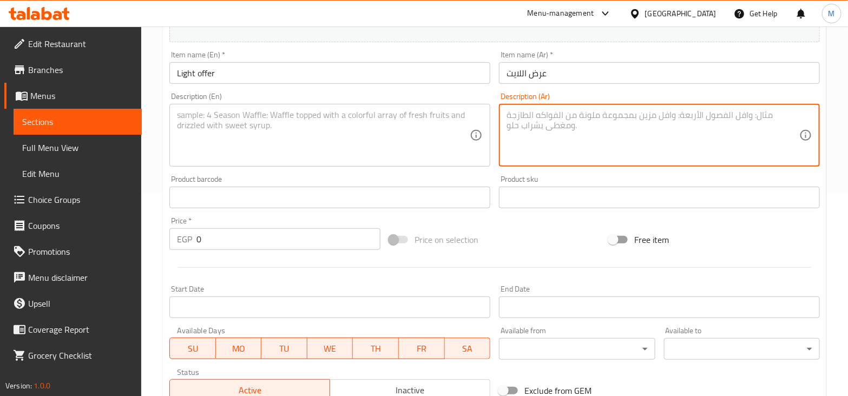
paste textarea "1 تشيزي هوت دوج + 1 سندوتش بطاطس بالجبنه + 1 ماكسي"
type textarea "1 تشيزي هوت دوج + 1 سندوتش بطاطس بالجبنه + 1 ماكسي"
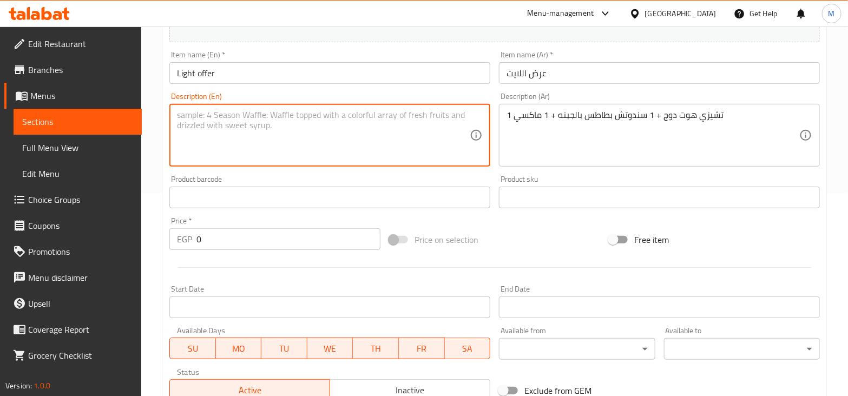
click at [344, 130] on textarea at bounding box center [323, 135] width 293 height 51
paste textarea "1 Cheesy Hot Dog + 1 Cheese Potato Sandwich + 1 Maxi"
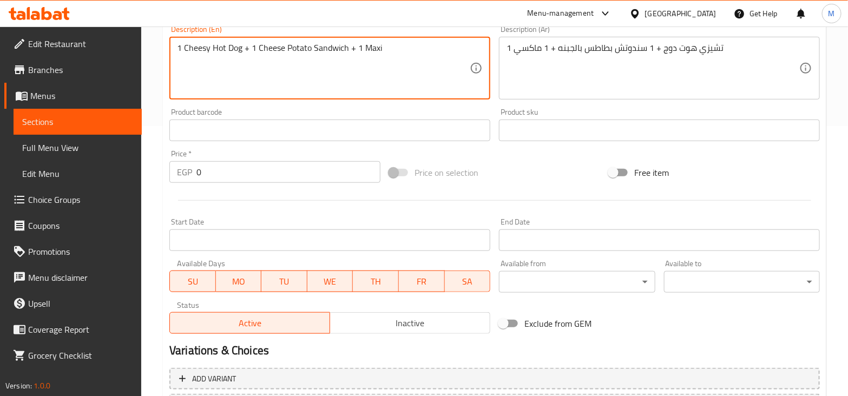
type textarea "1 Cheesy Hot Dog + 1 Cheese Potato Sandwich + 1 Maxi"
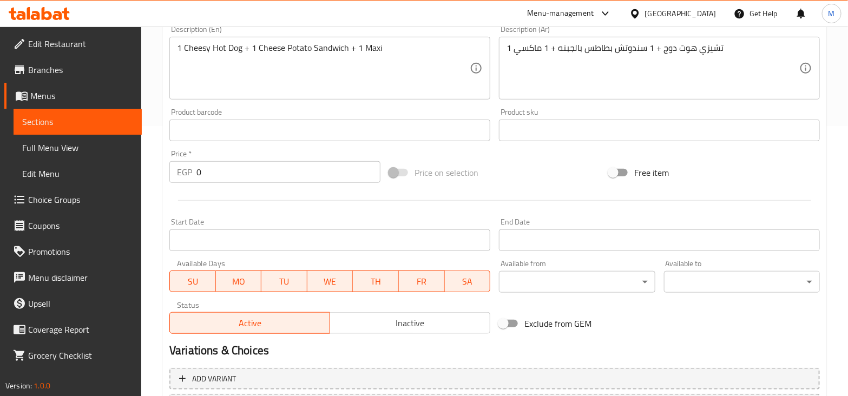
click at [248, 183] on div "Price   * EGP 0 Price *" at bounding box center [275, 167] width 220 height 42
click at [246, 170] on input "0" at bounding box center [288, 172] width 184 height 22
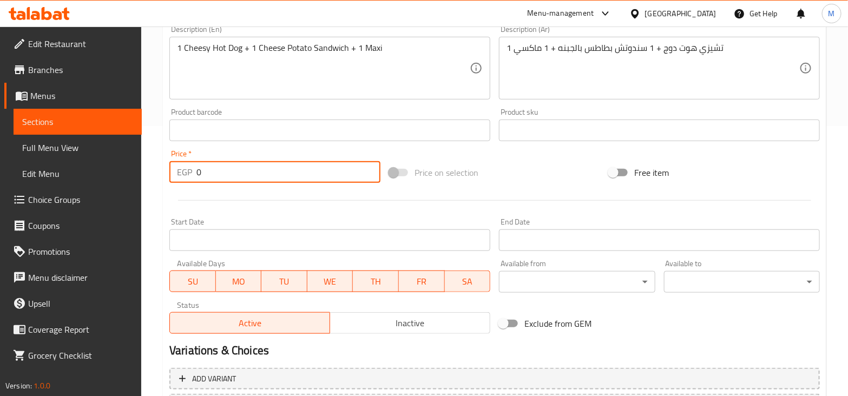
click at [246, 170] on input "0" at bounding box center [288, 172] width 184 height 22
click at [248, 172] on input "0" at bounding box center [288, 172] width 184 height 22
type input "140"
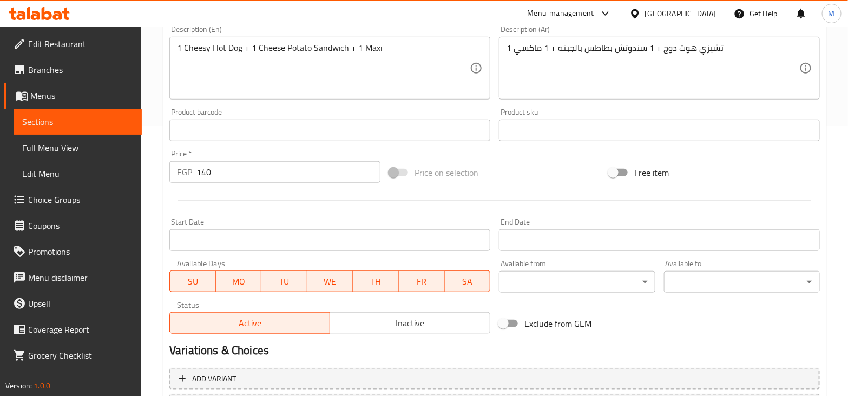
click at [326, 202] on div at bounding box center [494, 200] width 659 height 27
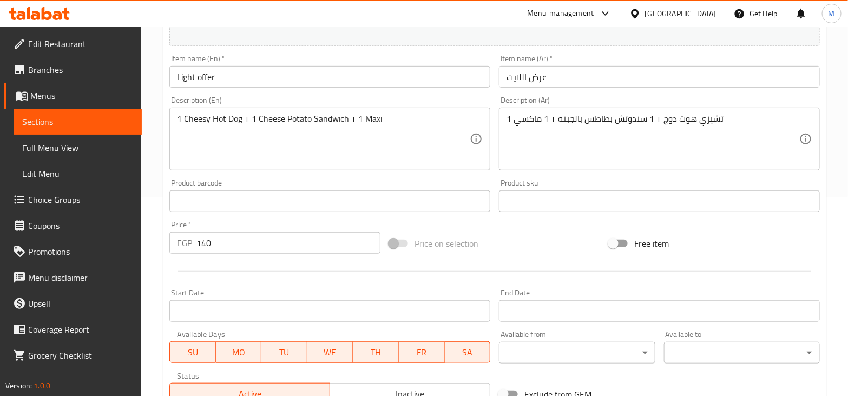
scroll to position [367, 0]
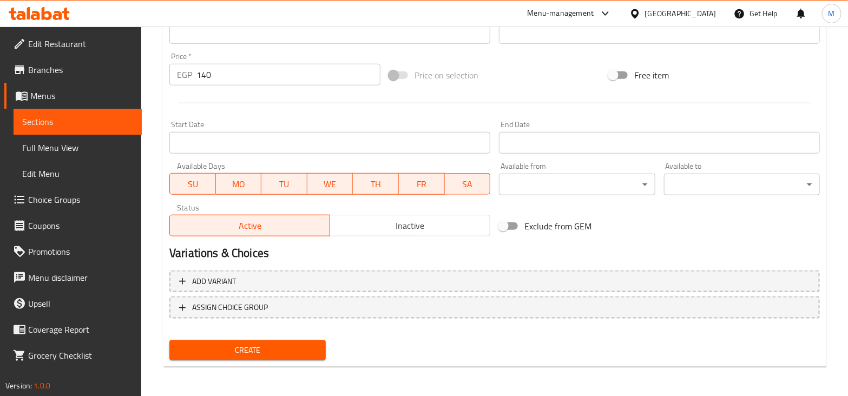
click at [232, 348] on span "Create" at bounding box center [247, 351] width 139 height 14
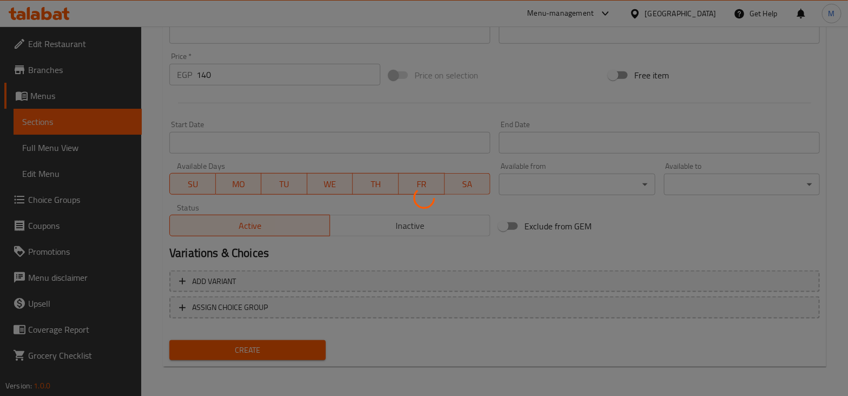
type input "0"
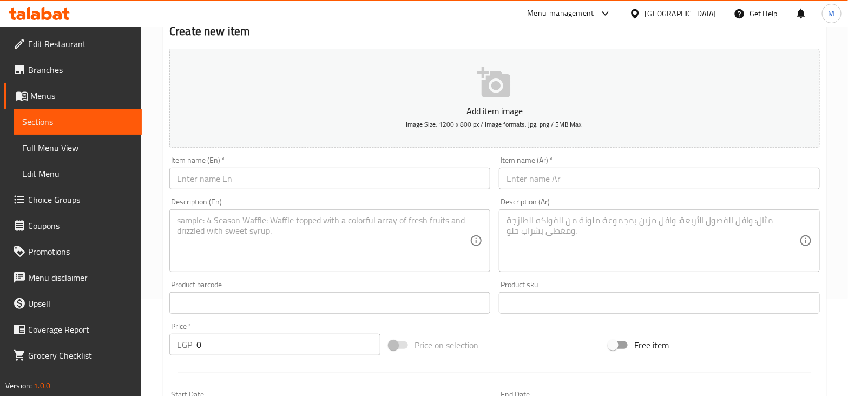
scroll to position [97, 0]
click at [579, 177] on input "text" at bounding box center [659, 179] width 321 height 22
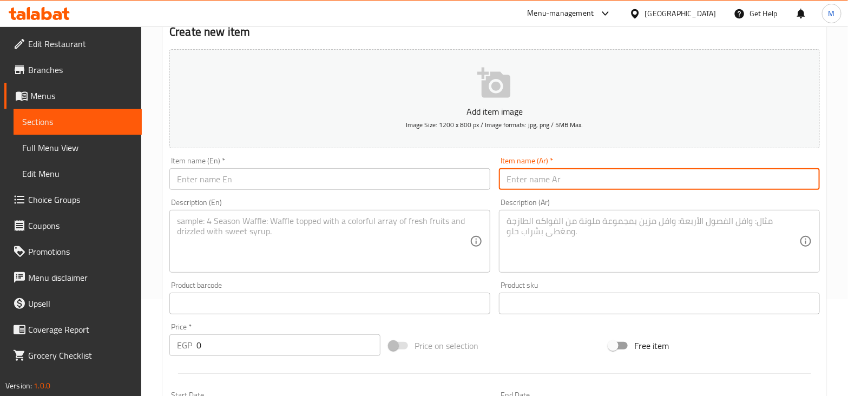
paste input "عرض الاكيل"
type input "عرض الاكيل"
drag, startPoint x: 345, startPoint y: 195, endPoint x: 343, endPoint y: 186, distance: 9.9
click at [345, 194] on div "Description (En) Description (En)" at bounding box center [330, 235] width 330 height 83
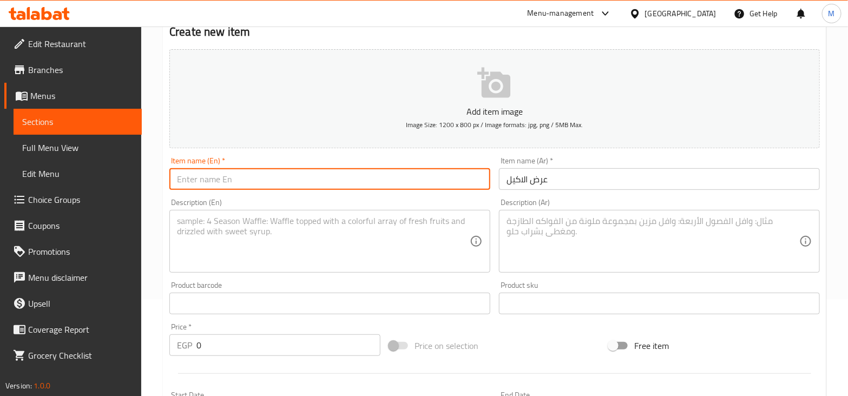
click at [343, 186] on input "text" at bounding box center [329, 179] width 321 height 22
type input "e"
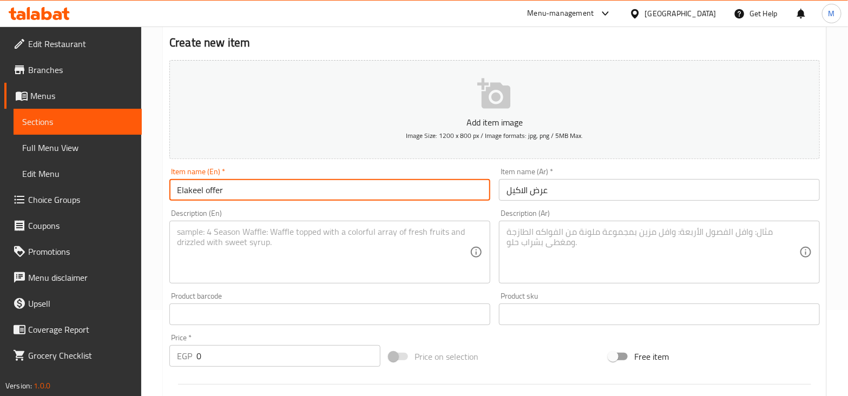
scroll to position [164, 0]
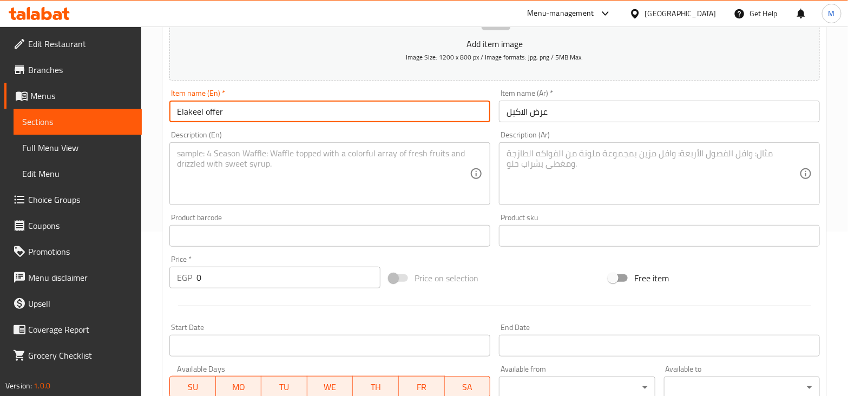
type input "Elakeel offer"
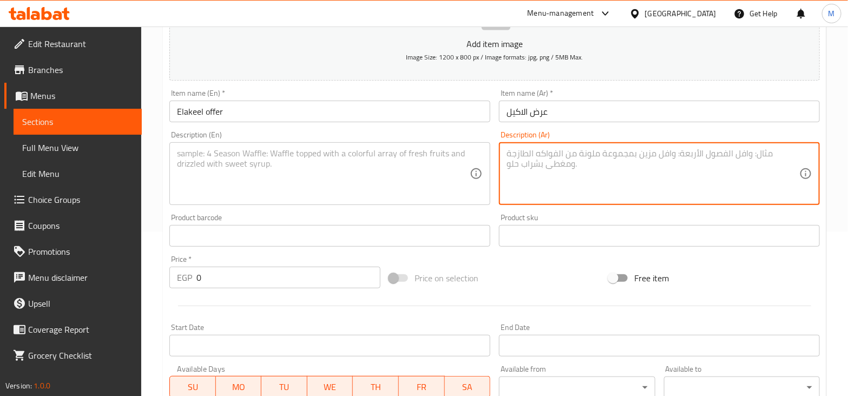
click at [562, 168] on textarea at bounding box center [652, 173] width 293 height 51
paste textarea "1 ريزو + 1 فاهيتا + 1 باكت بطاطس + 1 ماكسي"
type textarea "1 ريزو + 1 فاهيتا + 1 باكت بطاطس + 1 ماكسي"
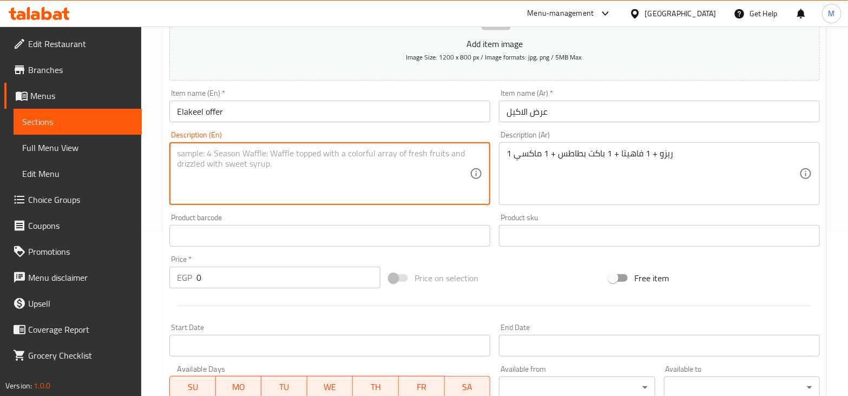
click at [371, 161] on textarea at bounding box center [323, 173] width 293 height 51
paste textarea "1 Rizo + 1 Fajita + 1 packet of fries + 1 Maxi"
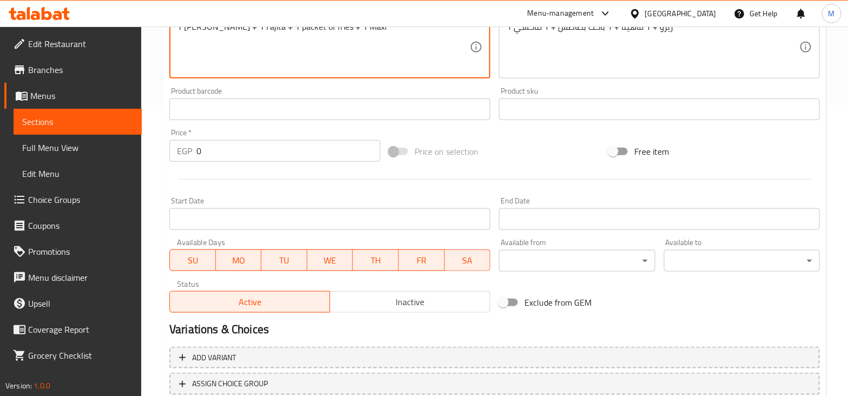
scroll to position [367, 0]
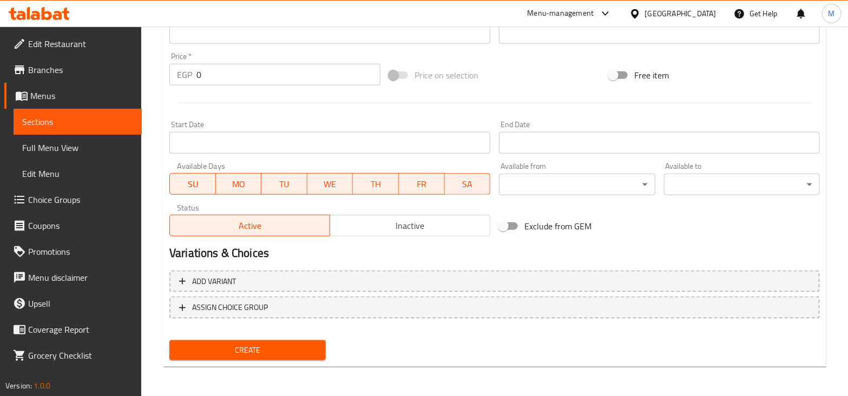
type textarea "1 Rizo + 1 Fajita + 1 packet of fries + 1 Maxi"
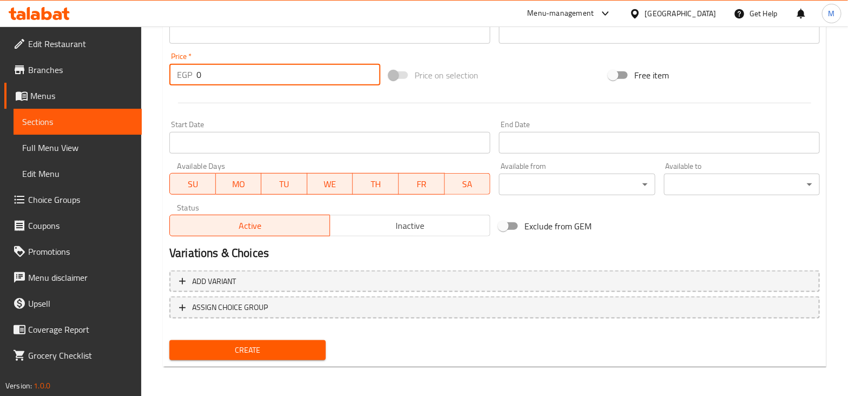
click at [235, 74] on input "0" at bounding box center [288, 75] width 184 height 22
type input "235"
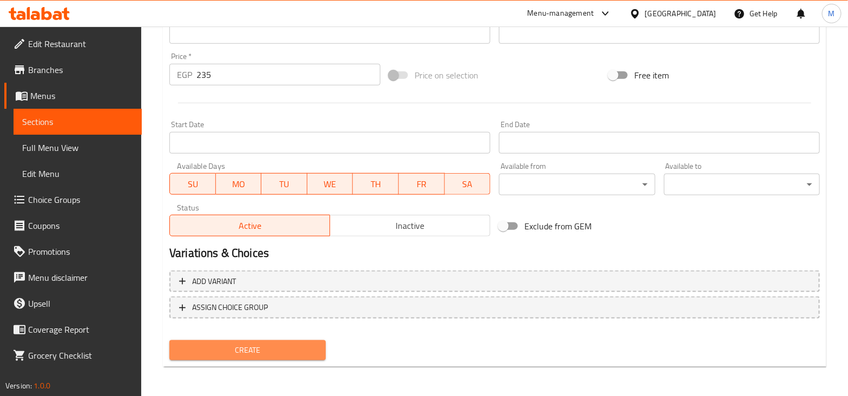
click at [231, 346] on span "Create" at bounding box center [247, 351] width 139 height 14
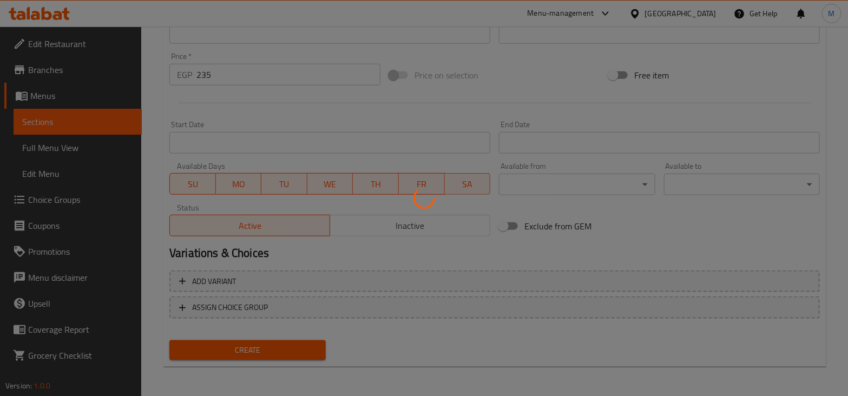
type input "0"
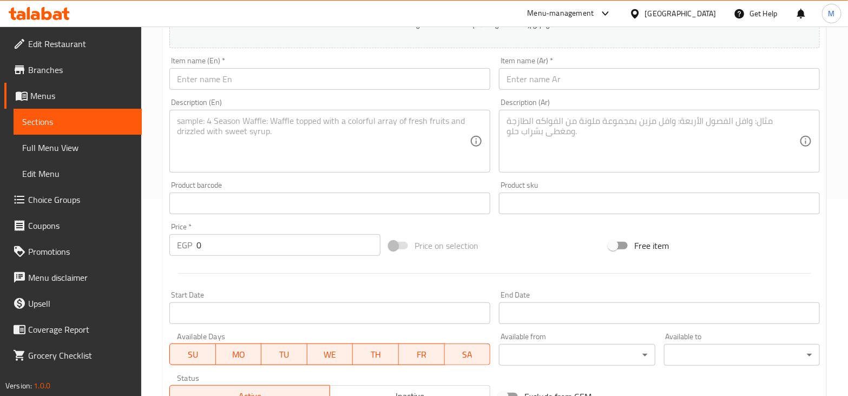
scroll to position [0, 0]
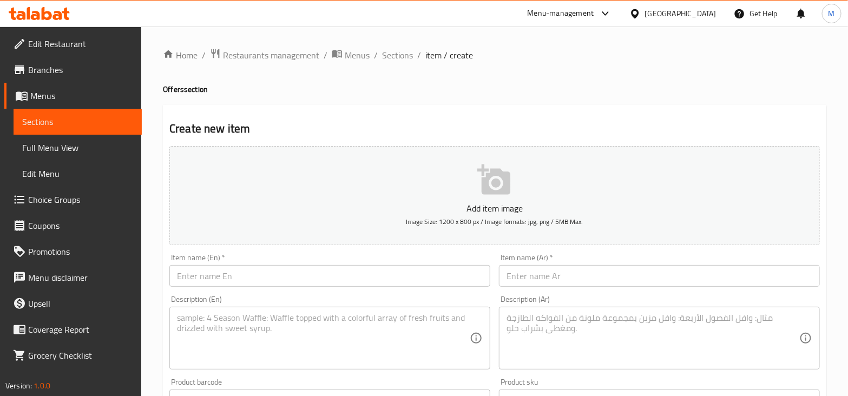
click at [64, 13] on icon at bounding box center [66, 14] width 8 height 12
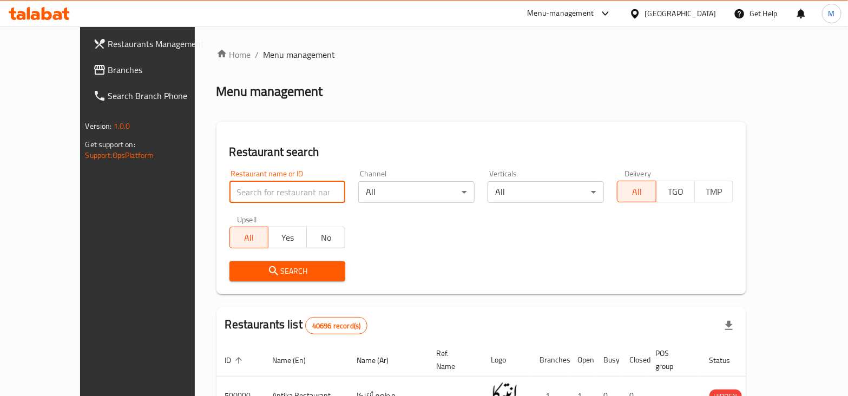
click at [235, 191] on input "search" at bounding box center [287, 192] width 116 height 22
paste input "691008"
type input "691008"
click at [255, 188] on input "691008" at bounding box center [287, 192] width 116 height 22
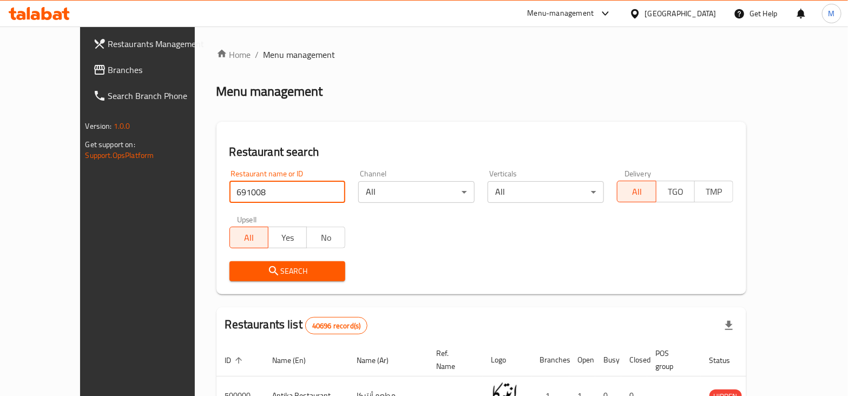
click at [255, 188] on input "691008" at bounding box center [287, 192] width 116 height 22
click at [284, 273] on span "Search" at bounding box center [287, 272] width 99 height 14
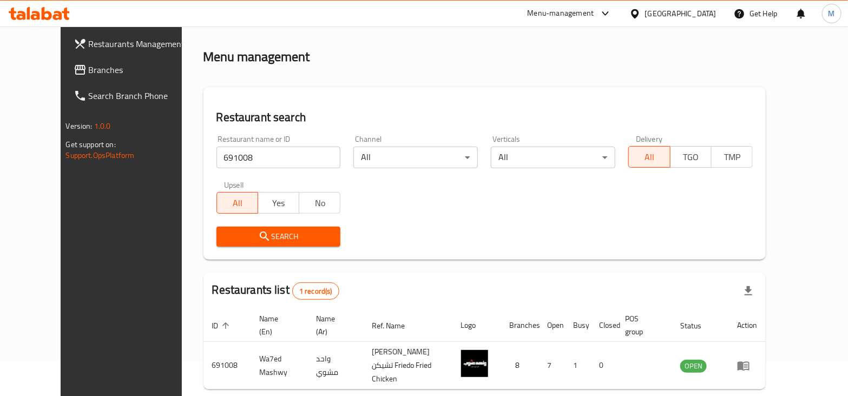
scroll to position [64, 0]
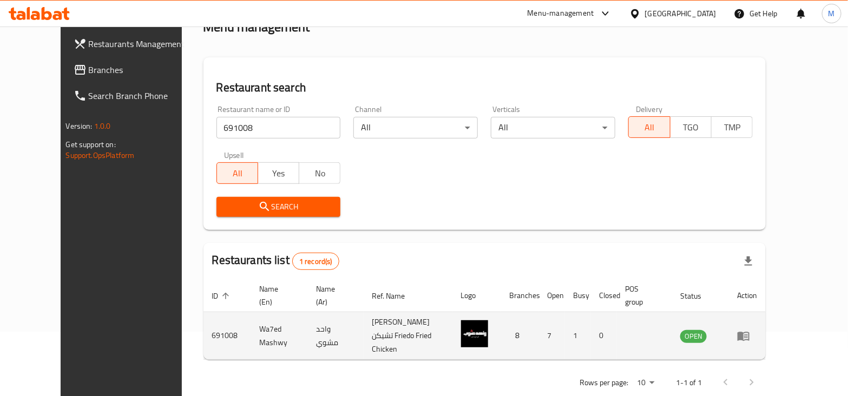
click at [749, 332] on icon "enhanced table" at bounding box center [743, 336] width 12 height 9
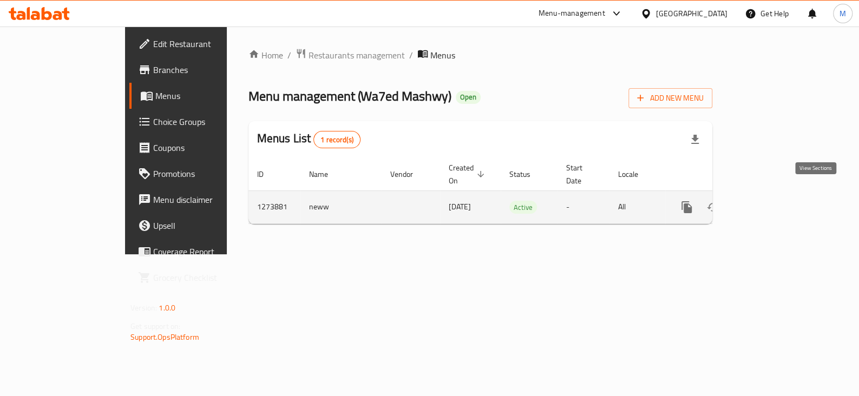
click at [769, 202] on icon "enhanced table" at bounding box center [765, 207] width 10 height 10
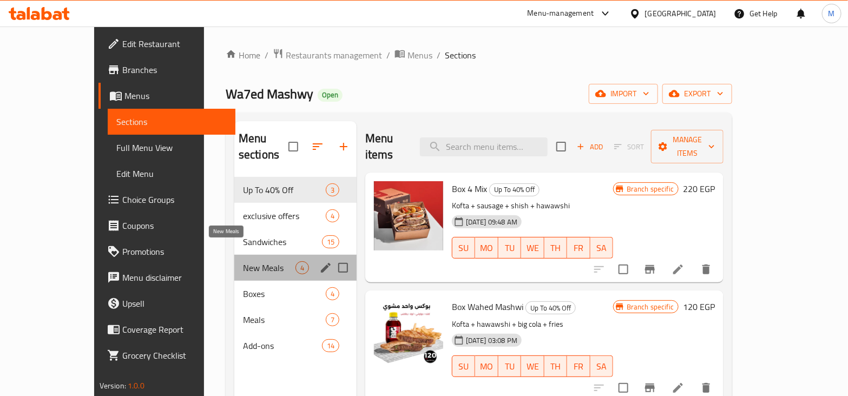
click at [254, 261] on span "New Meals" at bounding box center [269, 267] width 52 height 13
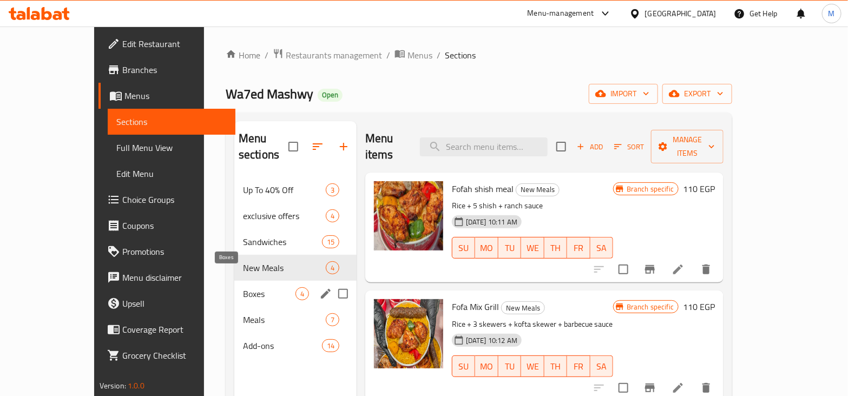
click at [243, 287] on span "Boxes" at bounding box center [269, 293] width 52 height 13
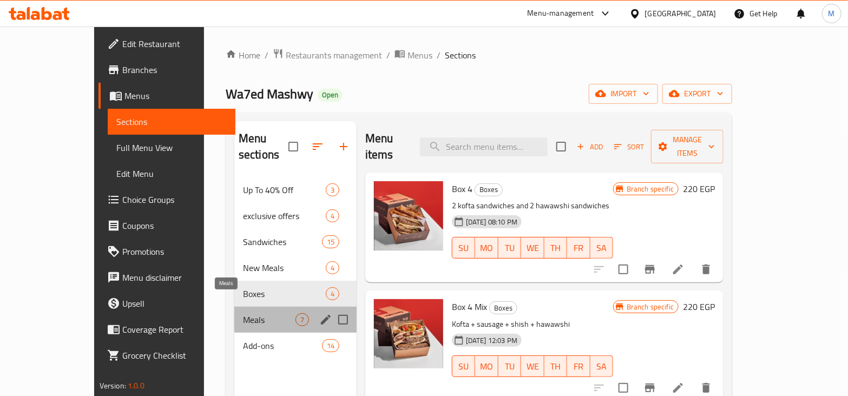
click at [262, 313] on span "Meals" at bounding box center [269, 319] width 52 height 13
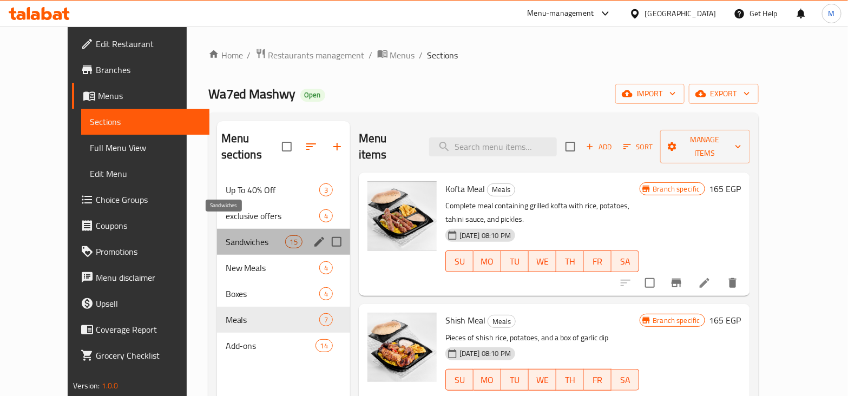
click at [243, 235] on span "Sandwiches" at bounding box center [256, 241] width 60 height 13
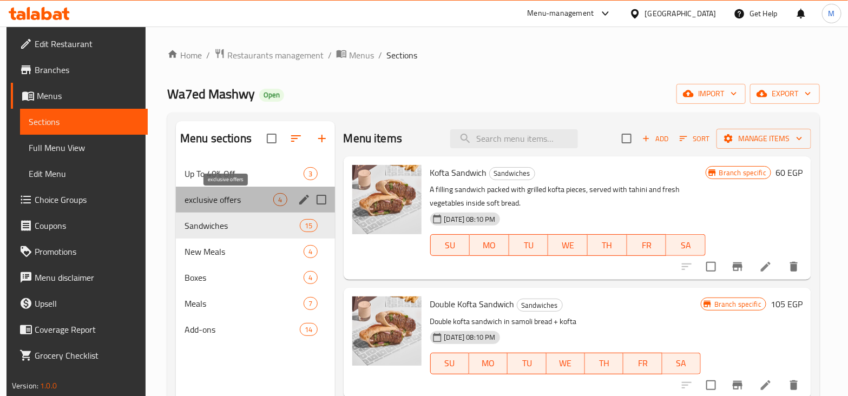
click at [227, 196] on span "exclusive offers" at bounding box center [229, 199] width 89 height 13
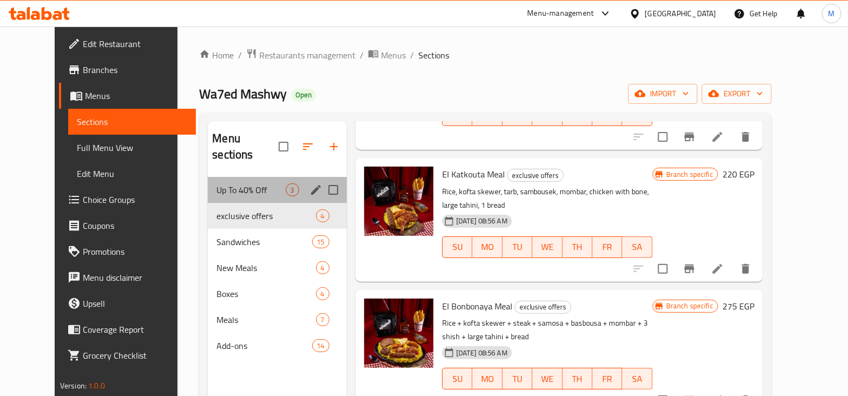
click at [254, 180] on div "Up To 40% Off 3" at bounding box center [277, 190] width 139 height 26
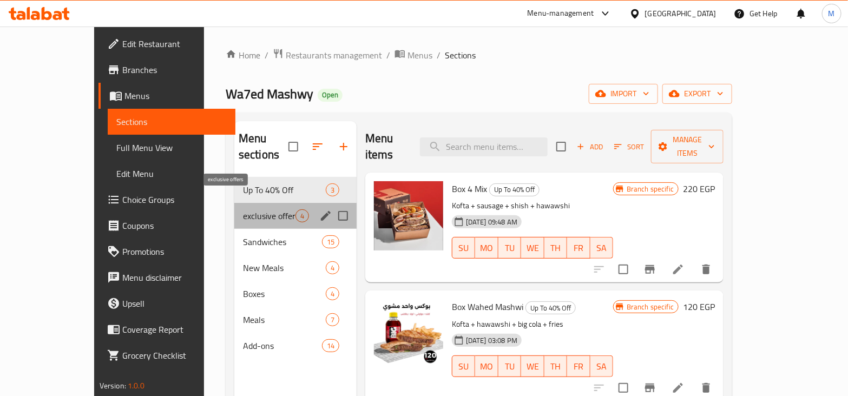
click at [255, 209] on span "exclusive offers" at bounding box center [269, 215] width 52 height 13
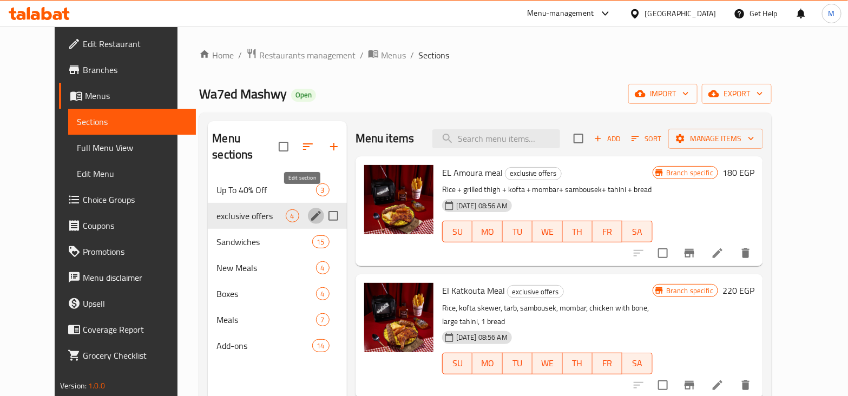
click at [309, 209] on icon "edit" at bounding box center [315, 215] width 13 height 13
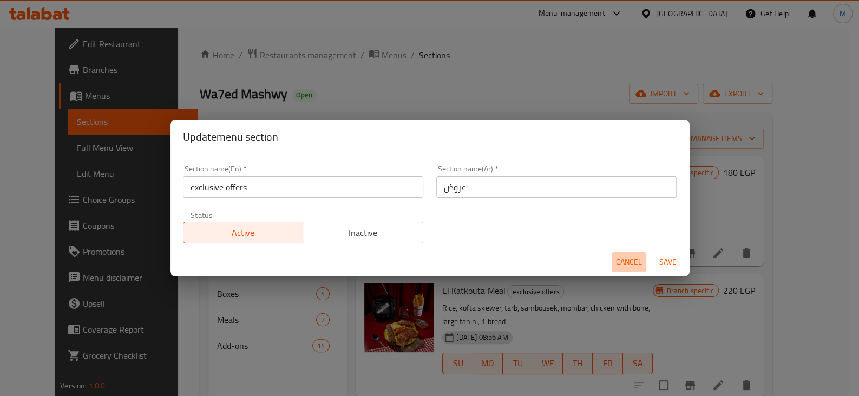
click at [637, 259] on span "Cancel" at bounding box center [629, 262] width 26 height 14
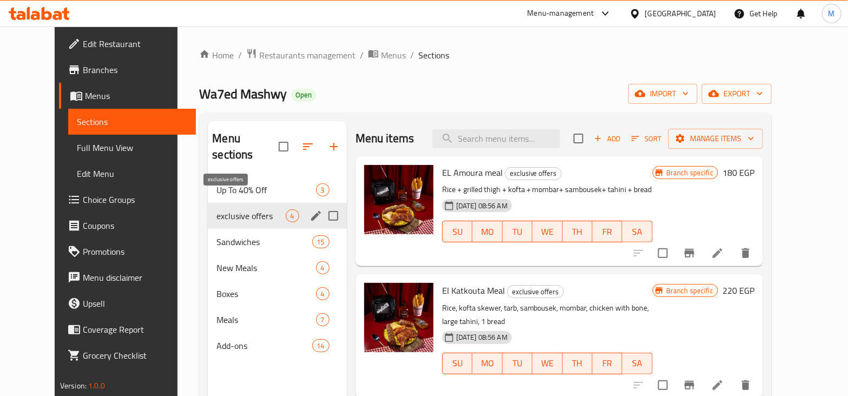
click at [246, 209] on span "exclusive offers" at bounding box center [250, 215] width 69 height 13
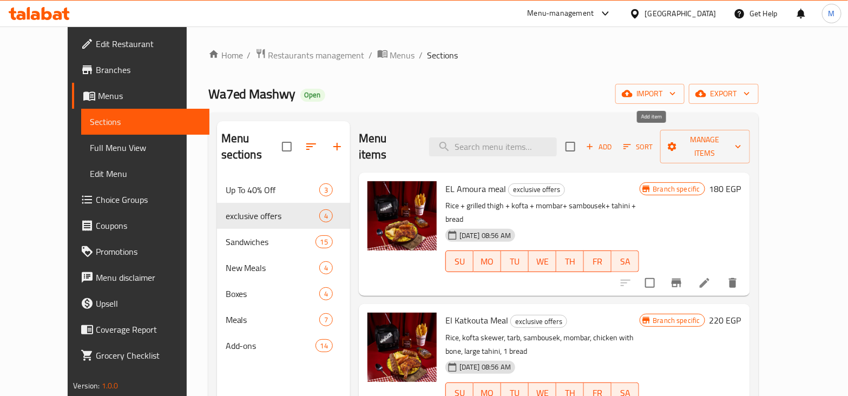
click at [592, 144] on icon "button" at bounding box center [590, 147] width 6 height 6
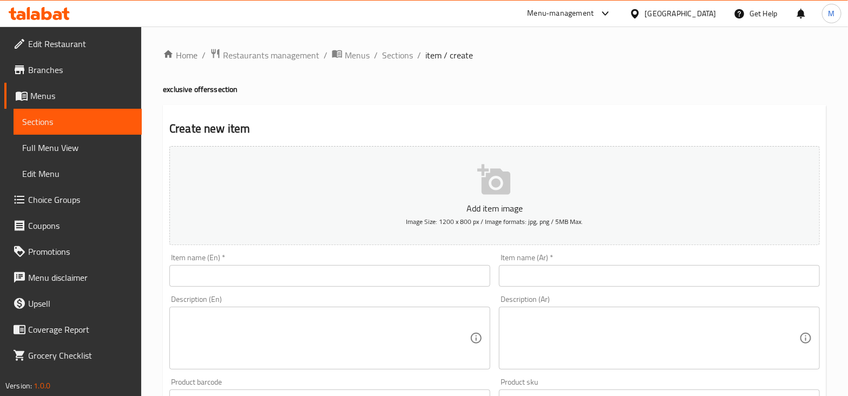
click at [325, 275] on input "text" at bounding box center [329, 276] width 321 height 22
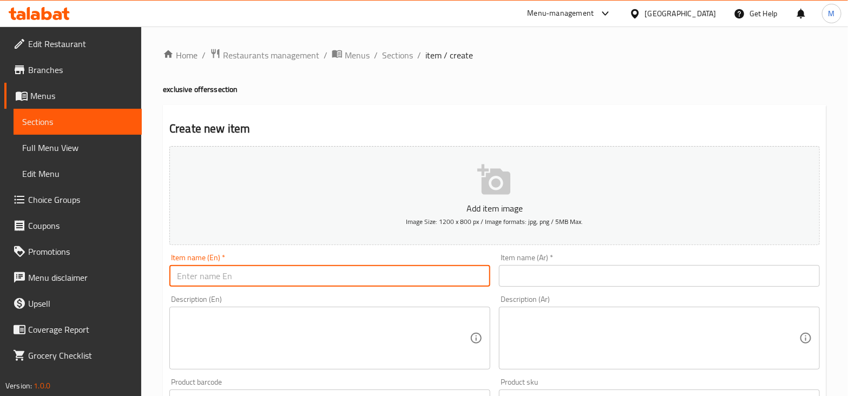
click at [577, 282] on input "text" at bounding box center [659, 276] width 321 height 22
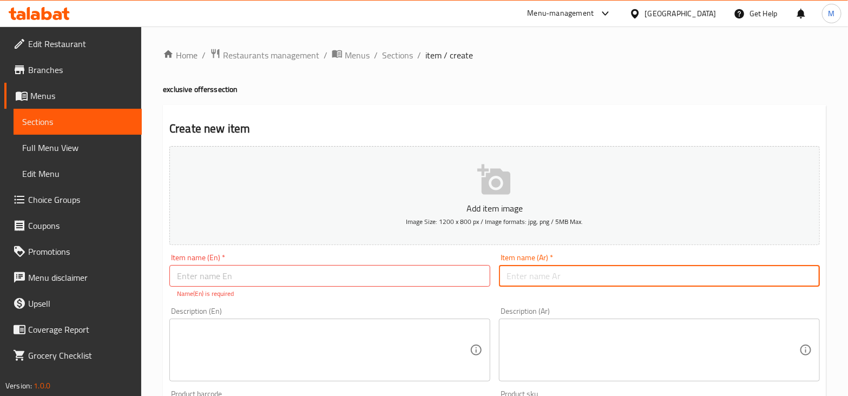
paste input "عرض الصنية"
type input "عرض الصنية"
click at [330, 282] on input "text" at bounding box center [329, 276] width 321 height 22
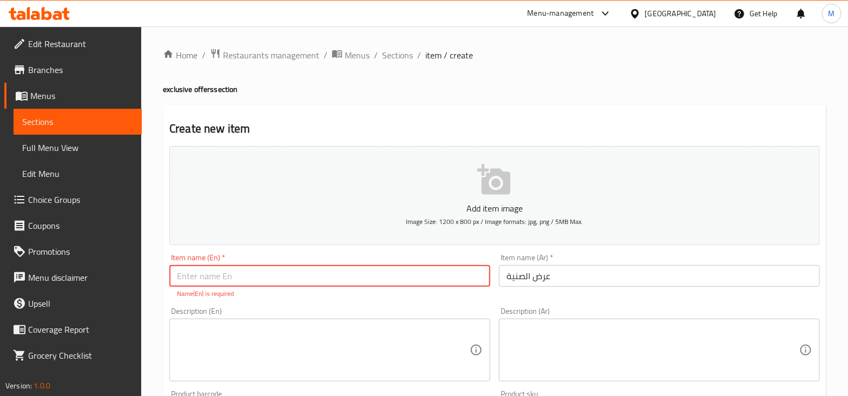
type input "ُ"
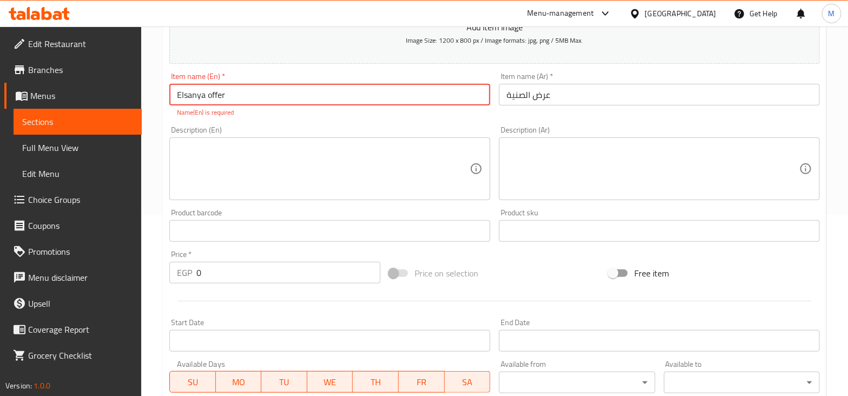
scroll to position [135, 0]
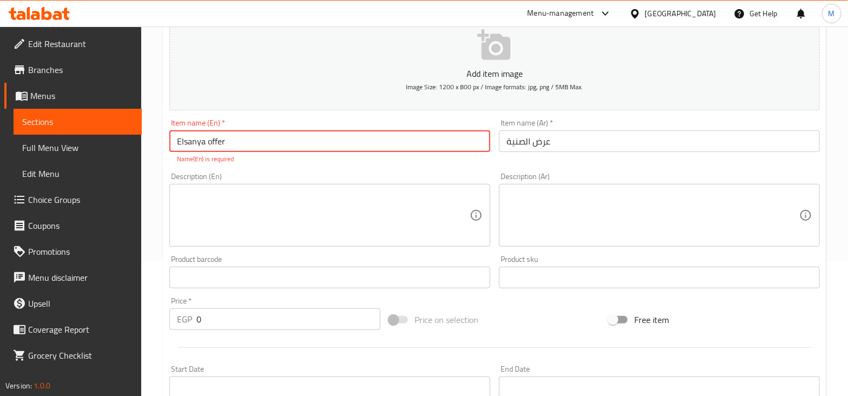
type input "Elsanya offer"
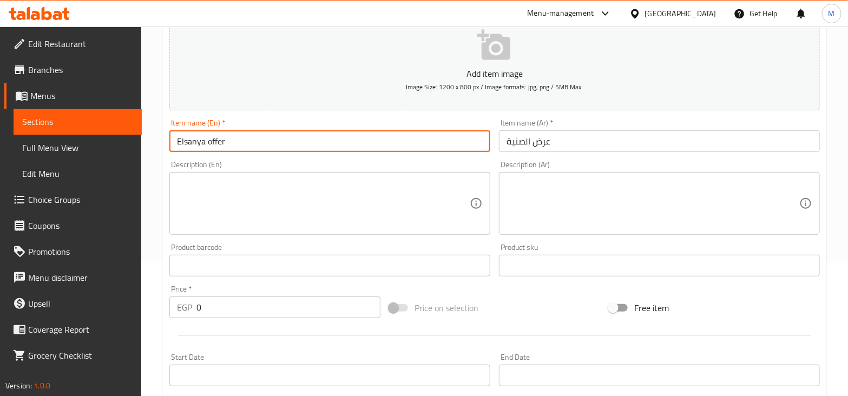
click at [333, 211] on textarea at bounding box center [323, 203] width 293 height 51
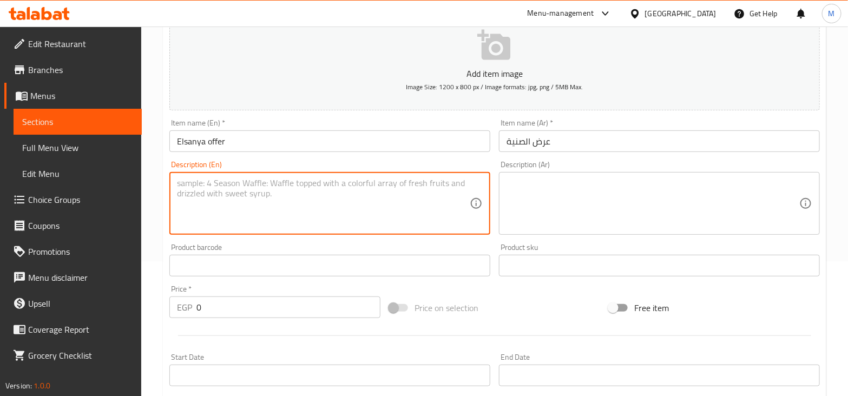
click at [584, 212] on textarea at bounding box center [652, 203] width 293 height 51
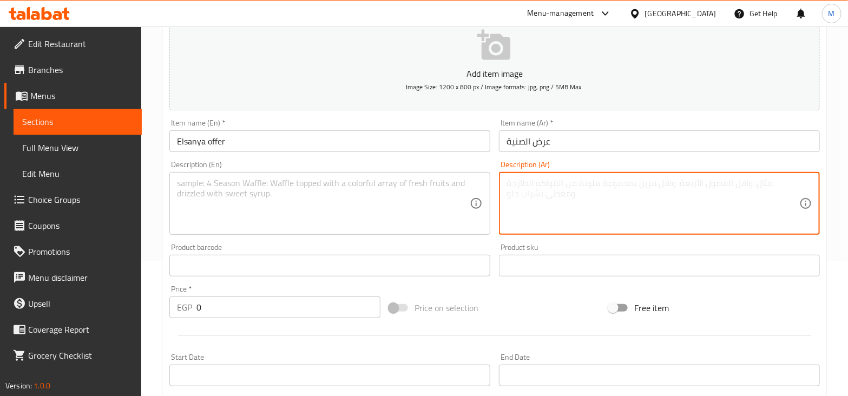
paste textarea "5 رغيف حواوشي 5 سيخ كفتة *90 جرام 5 ممبار 5 سمبوسك 750 جرام ارز 2 ريميكل طحينة …"
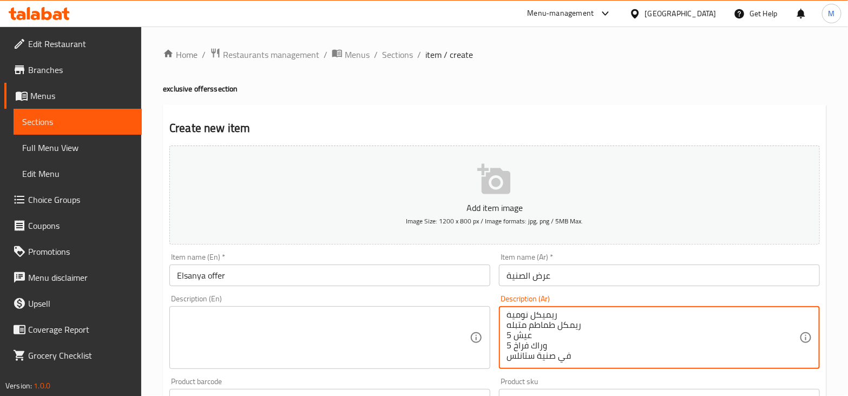
scroll to position [0, 0]
type textarea "5 رغيف حواوشي 5 سيخ كفتة *90 جرام 5 ممبار 5 سمبوسك 750 جرام ارز 2 ريميكل طحينة …"
click at [358, 318] on textarea at bounding box center [323, 338] width 293 height 51
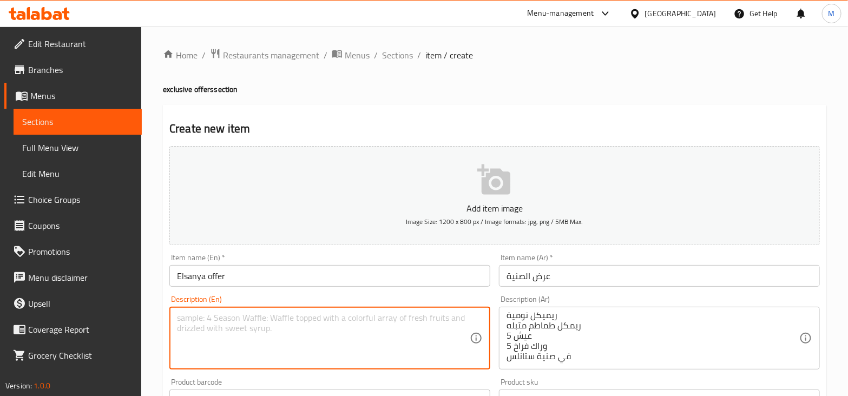
paste textarea "5 hawawashi loaves 5 skewers of kofta *90 g 5 mmbar 5 samosas 750 grams of rice…"
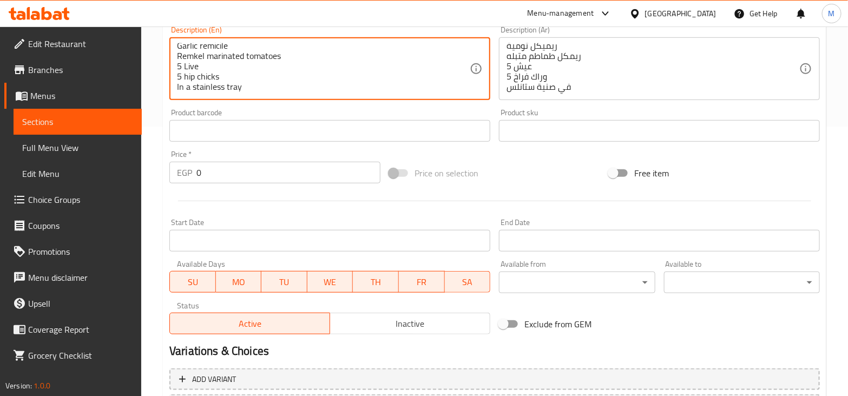
scroll to position [270, 0]
type textarea "5 hawawashi loaves 5 skewers of kofta *90 g 5 mmbar 5 samosas 750 grams of rice…"
click at [229, 167] on input "0" at bounding box center [288, 172] width 184 height 22
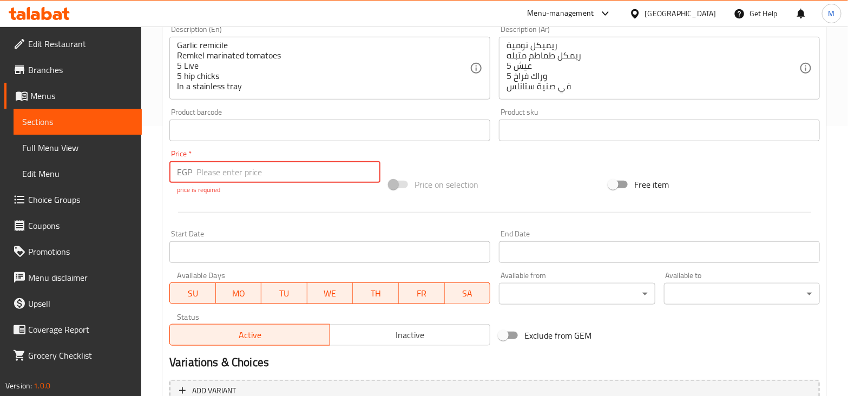
click at [239, 172] on input "number" at bounding box center [288, 172] width 184 height 22
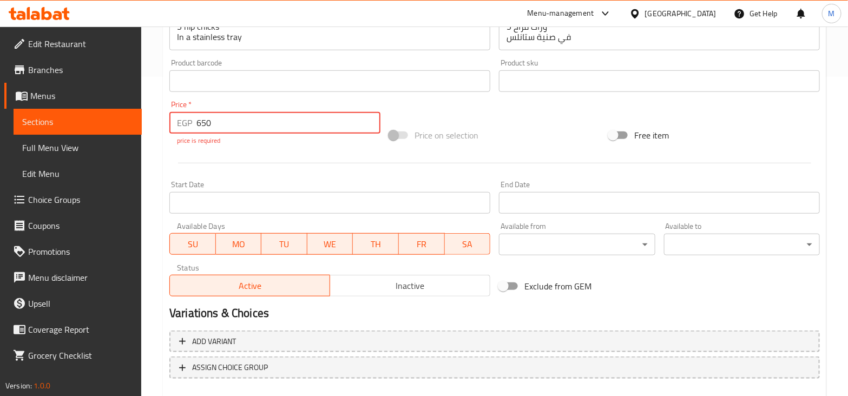
scroll to position [379, 0]
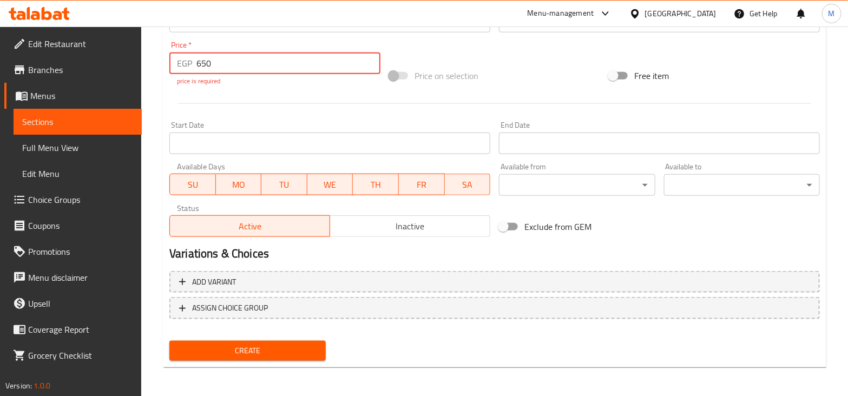
type input "650"
click at [257, 344] on span "Create" at bounding box center [247, 351] width 139 height 14
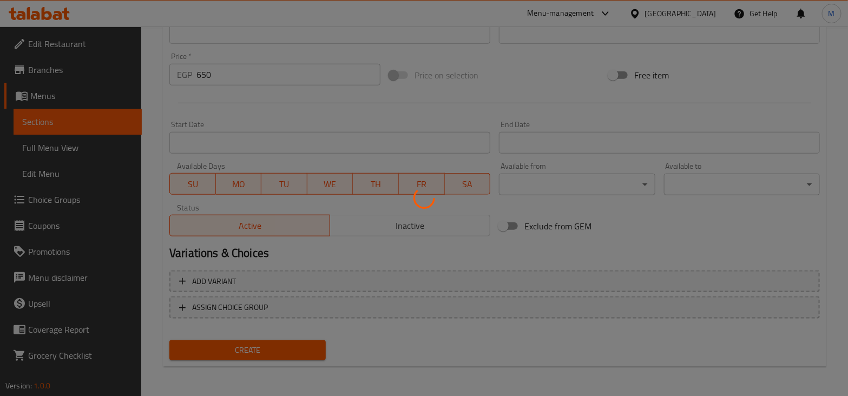
type input "0"
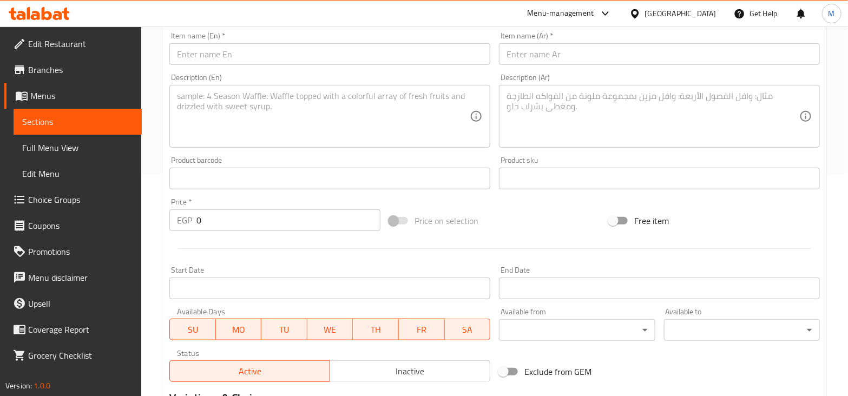
scroll to position [232, 0]
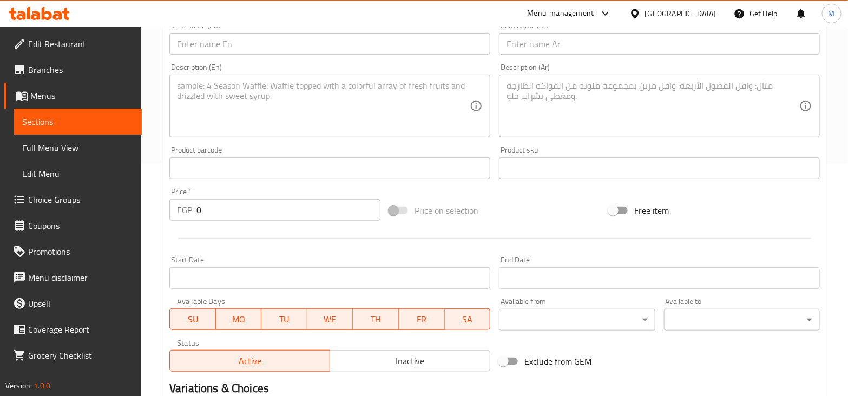
click at [72, 43] on span "Edit Restaurant" at bounding box center [80, 43] width 105 height 13
